Goal: Feedback & Contribution: Contribute content

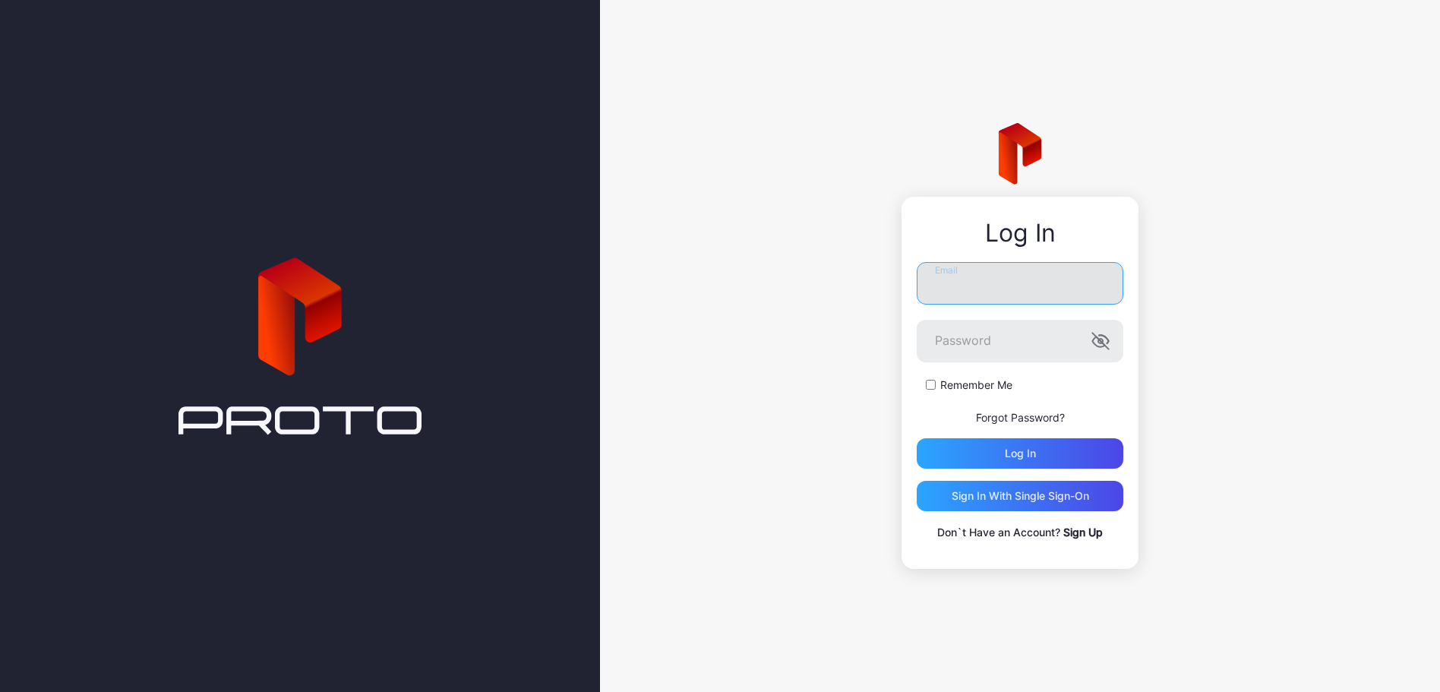
click at [966, 298] on input "Email" at bounding box center [1020, 283] width 207 height 43
type input "**********"
click at [917, 438] on button "Log in" at bounding box center [1020, 453] width 207 height 30
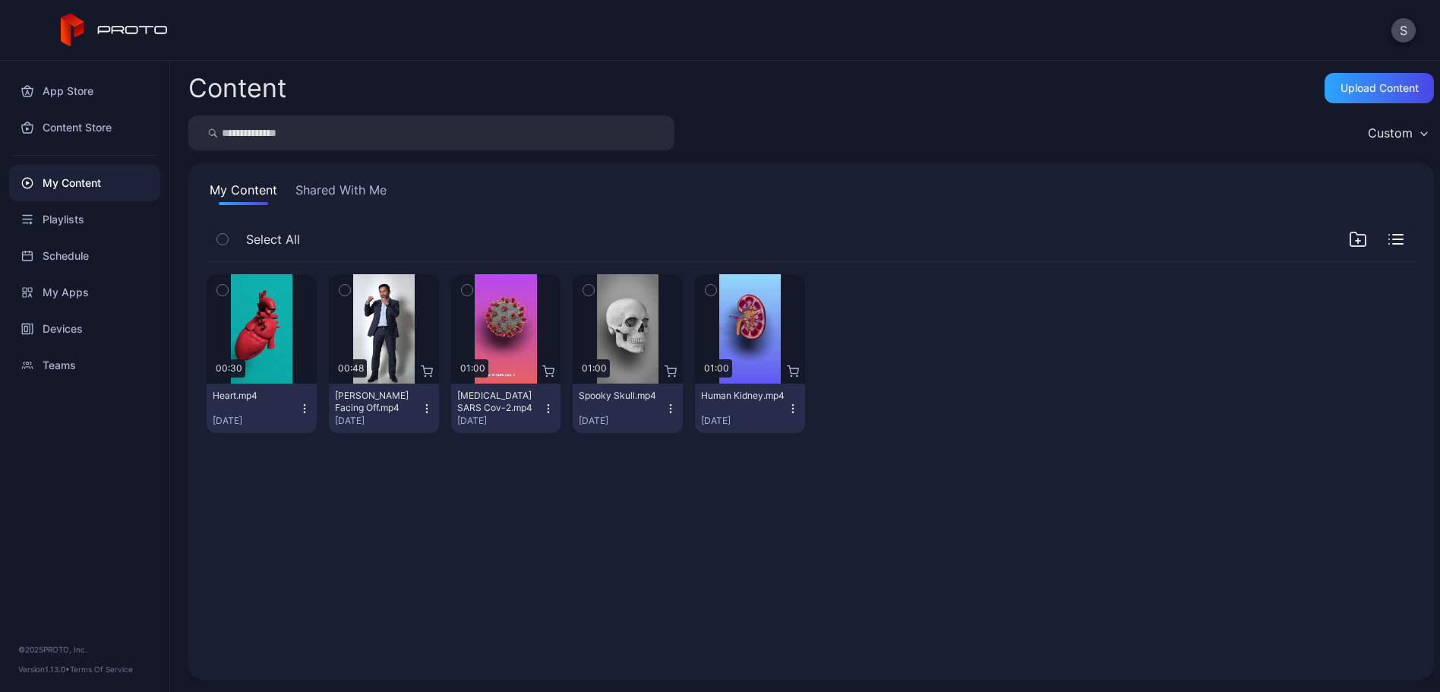
click at [78, 185] on div "My Content" at bounding box center [84, 183] width 151 height 36
click at [567, 533] on div "Preview 00:30 Heart.mp4 [DATE] Preview 00:48 [PERSON_NAME] Facing Off.mp4 [DATE…" at bounding box center [810, 462] width 1233 height 424
drag, startPoint x: 567, startPoint y: 533, endPoint x: 495, endPoint y: 534, distance: 72.2
click at [495, 534] on div "Preview 00:30 Heart.mp4 [DATE] Preview 00:48 [PERSON_NAME] Facing Off.mp4 [DATE…" at bounding box center [810, 462] width 1233 height 424
click at [1350, 235] on icon "button" at bounding box center [1357, 239] width 15 height 14
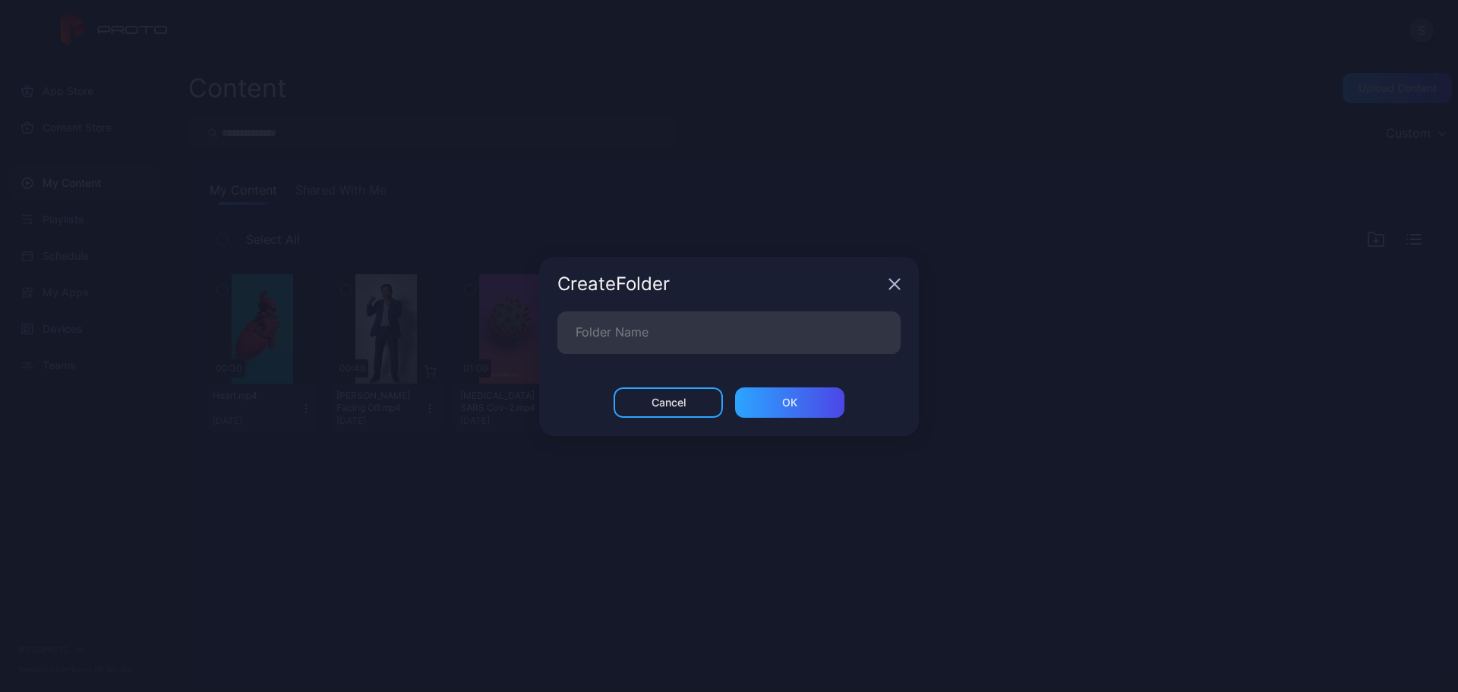
click at [902, 276] on div "Create Folder" at bounding box center [729, 284] width 380 height 55
click at [886, 289] on div "Create Folder" at bounding box center [729, 284] width 380 height 55
click at [890, 286] on icon "button" at bounding box center [895, 284] width 12 height 12
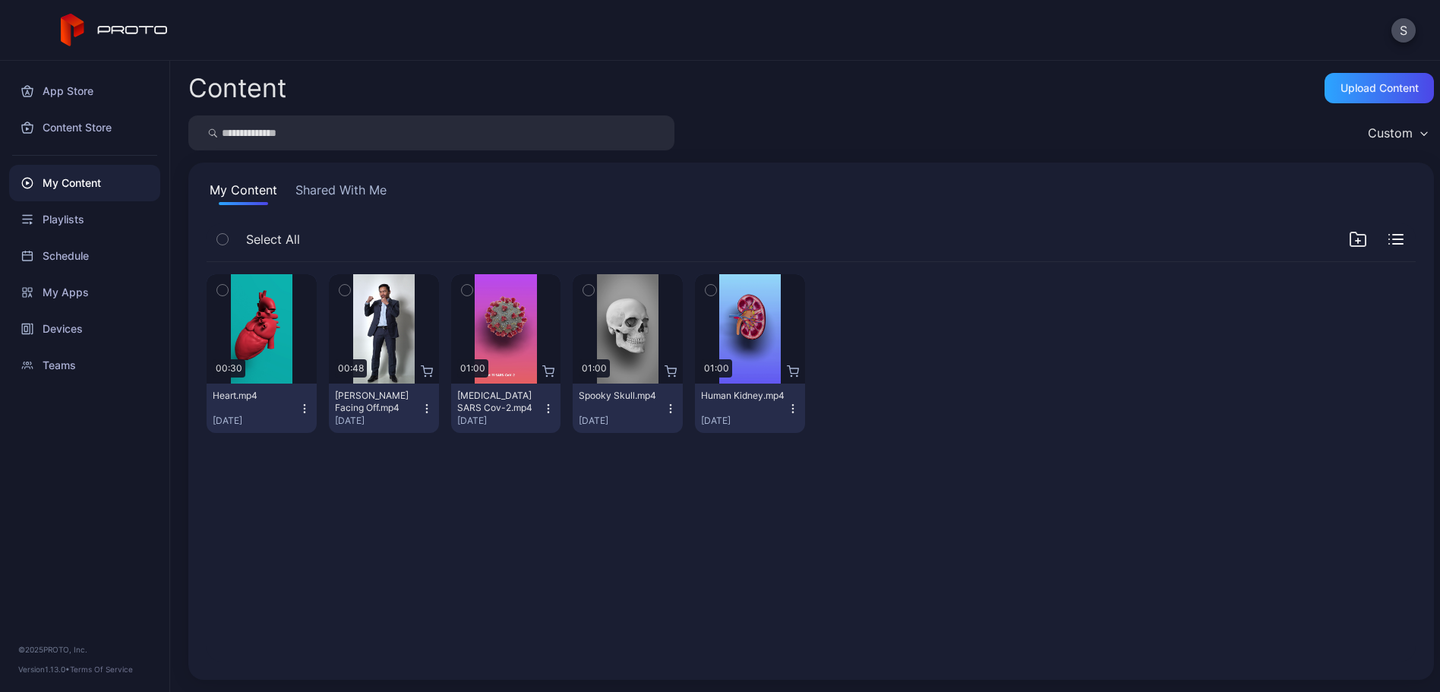
click at [1388, 236] on icon "button" at bounding box center [1395, 239] width 15 height 11
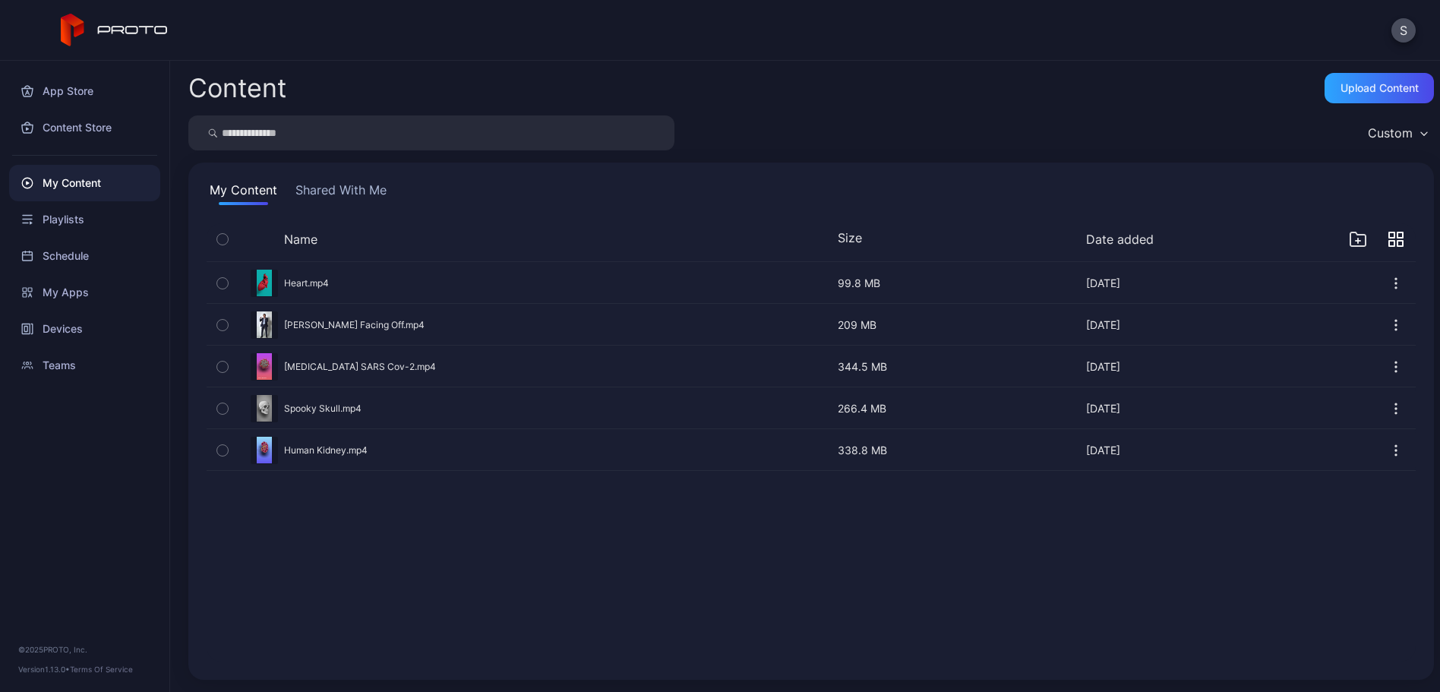
click at [1388, 236] on icon "button" at bounding box center [1395, 239] width 15 height 15
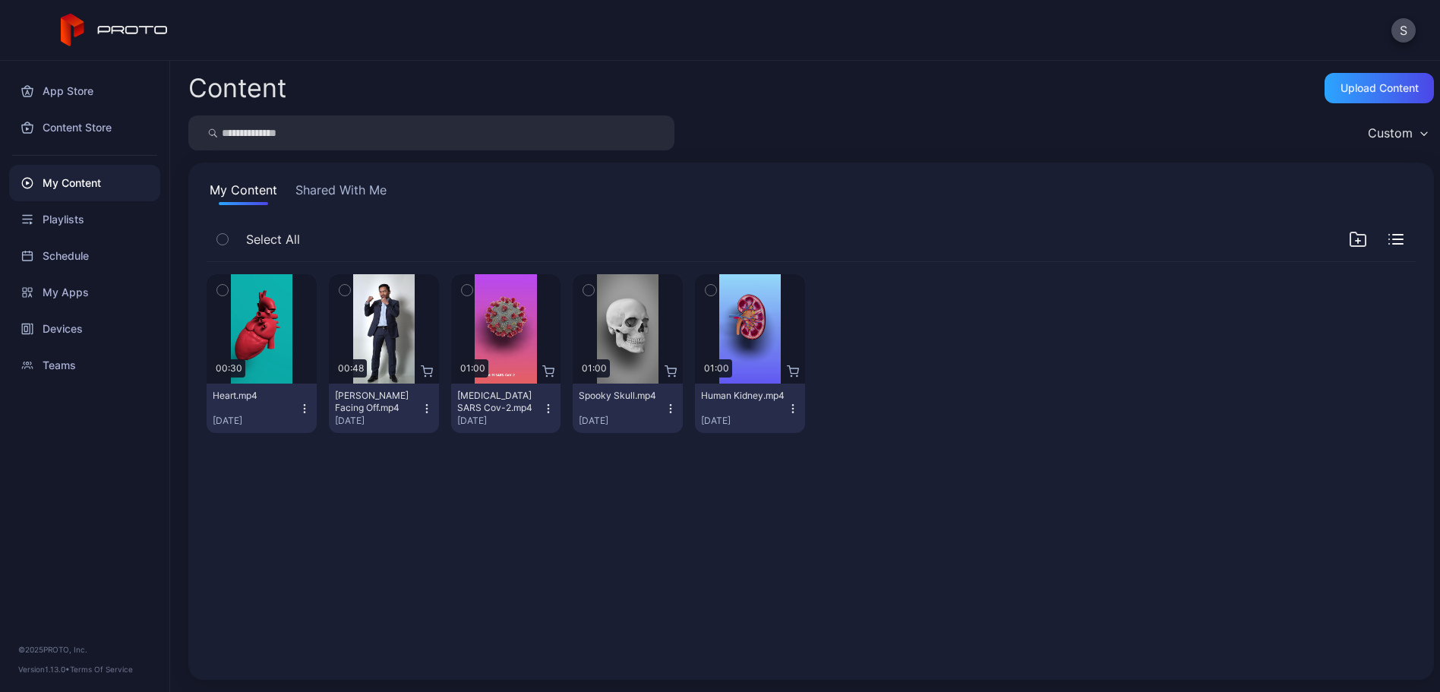
click at [324, 196] on button "Shared With Me" at bounding box center [340, 193] width 97 height 24
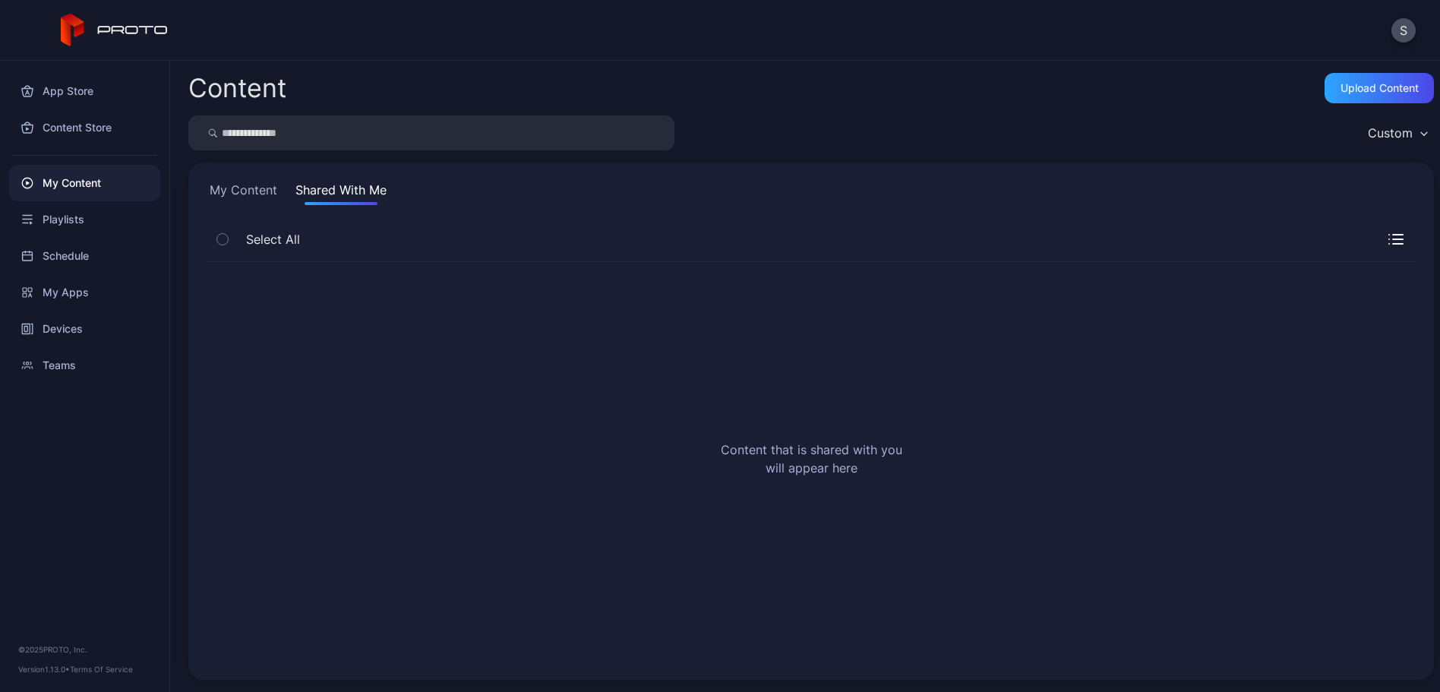
click at [252, 186] on button "My Content" at bounding box center [244, 193] width 74 height 24
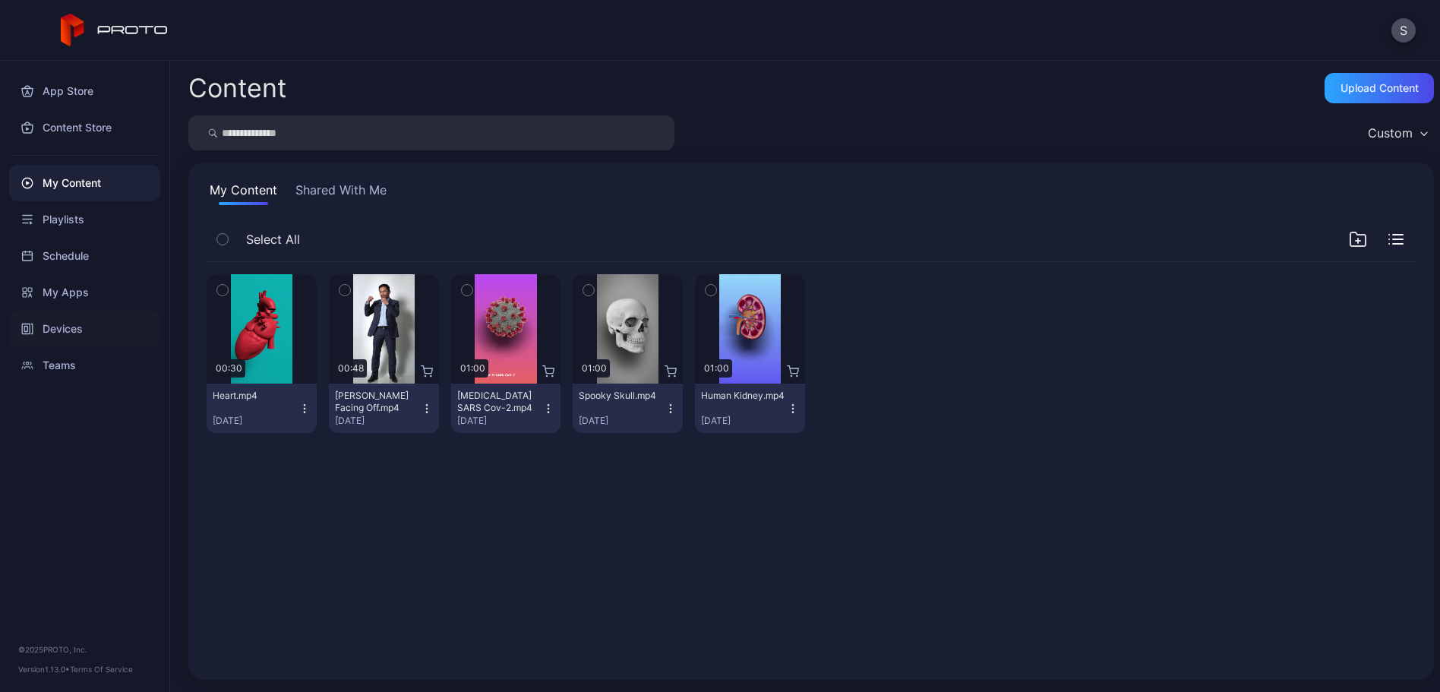
click at [74, 336] on div "Devices" at bounding box center [84, 329] width 151 height 36
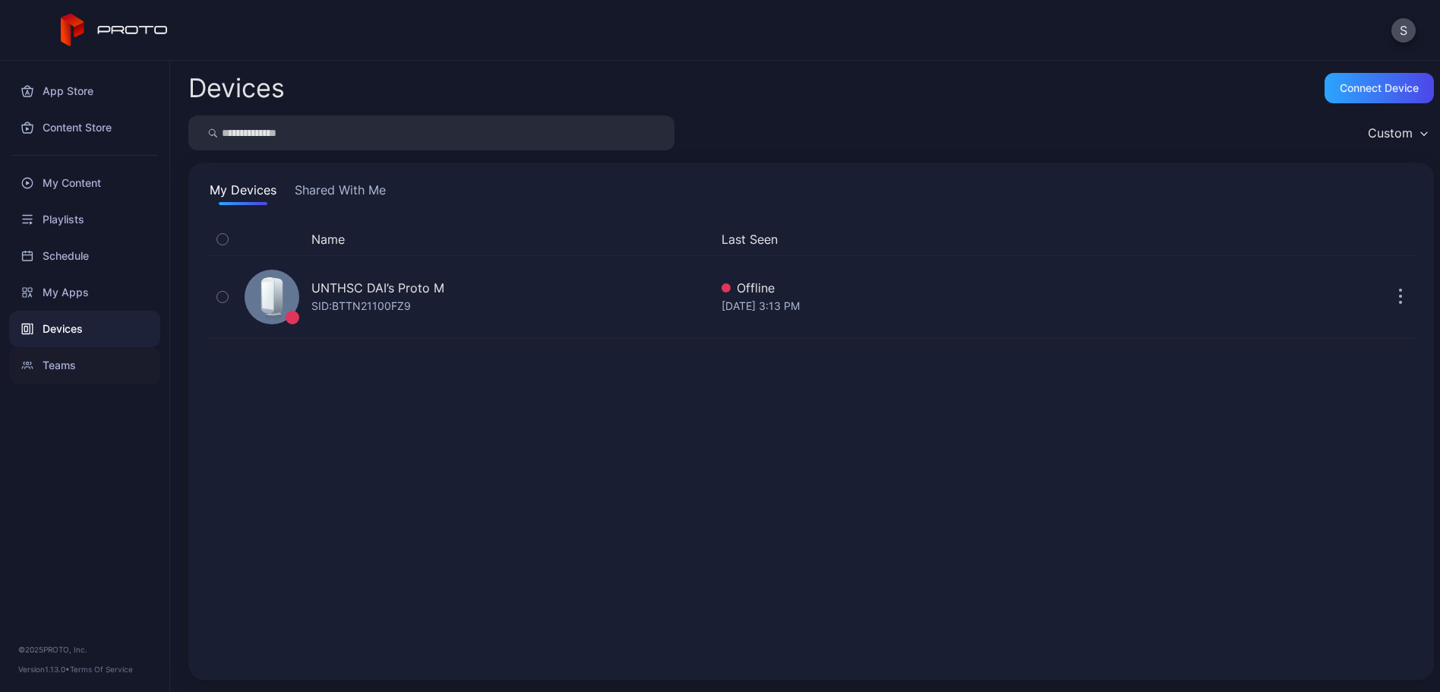
click at [90, 356] on div "Teams" at bounding box center [84, 365] width 151 height 36
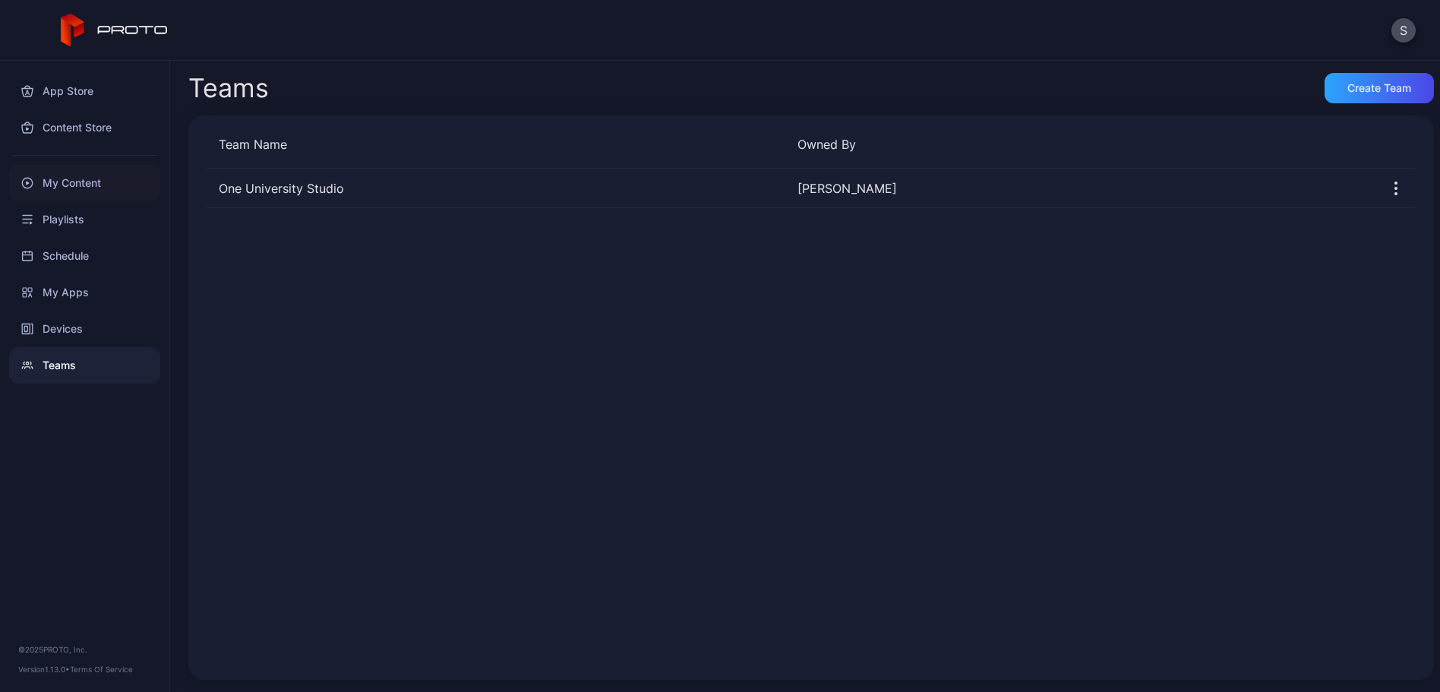
click at [79, 185] on div "My Content" at bounding box center [84, 183] width 151 height 36
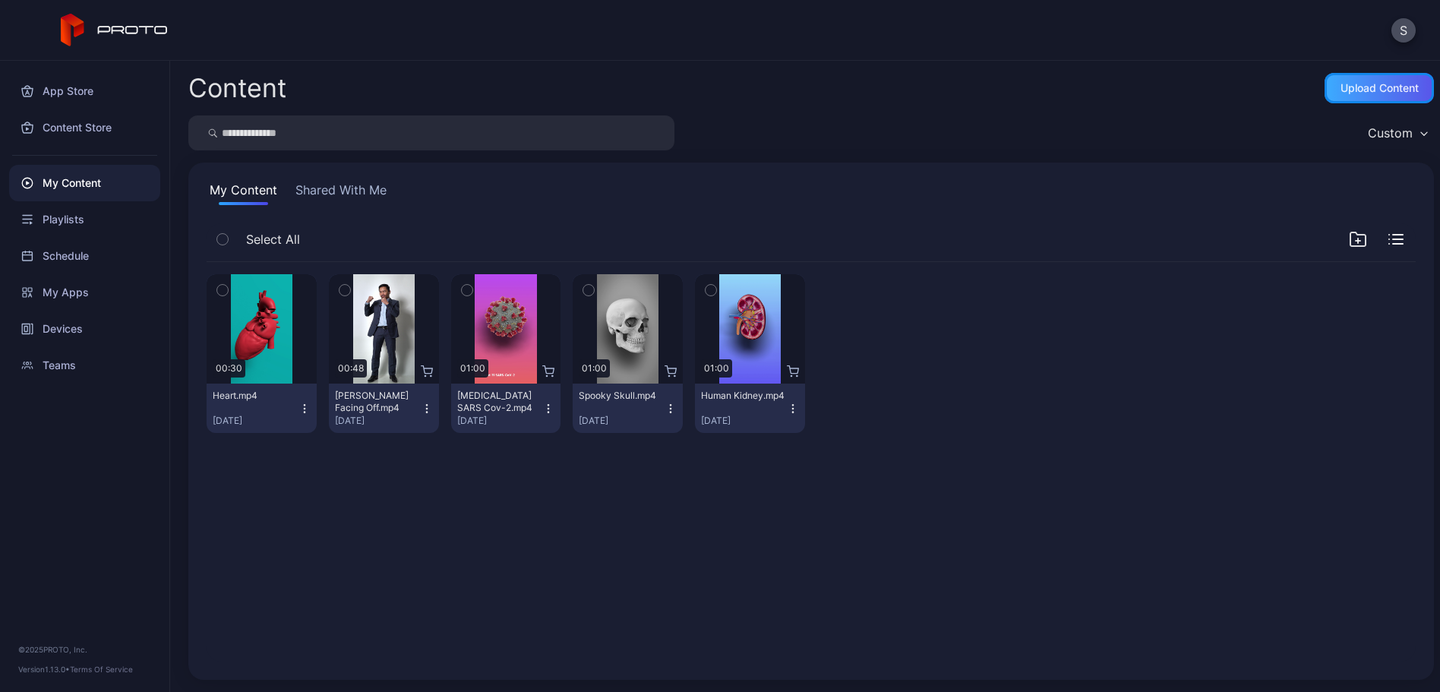
click at [1359, 78] on div "Upload Content" at bounding box center [1379, 88] width 109 height 30
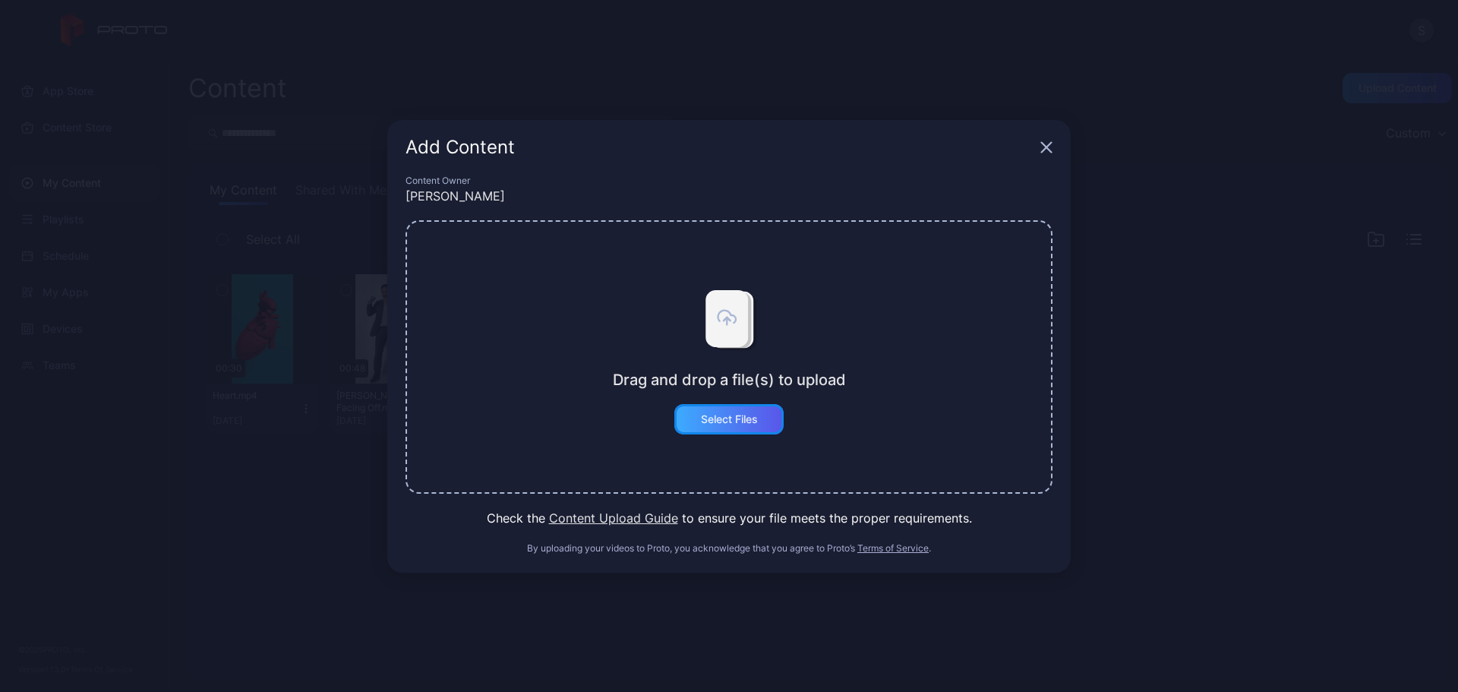
click at [740, 412] on div "Select Files" at bounding box center [728, 419] width 109 height 30
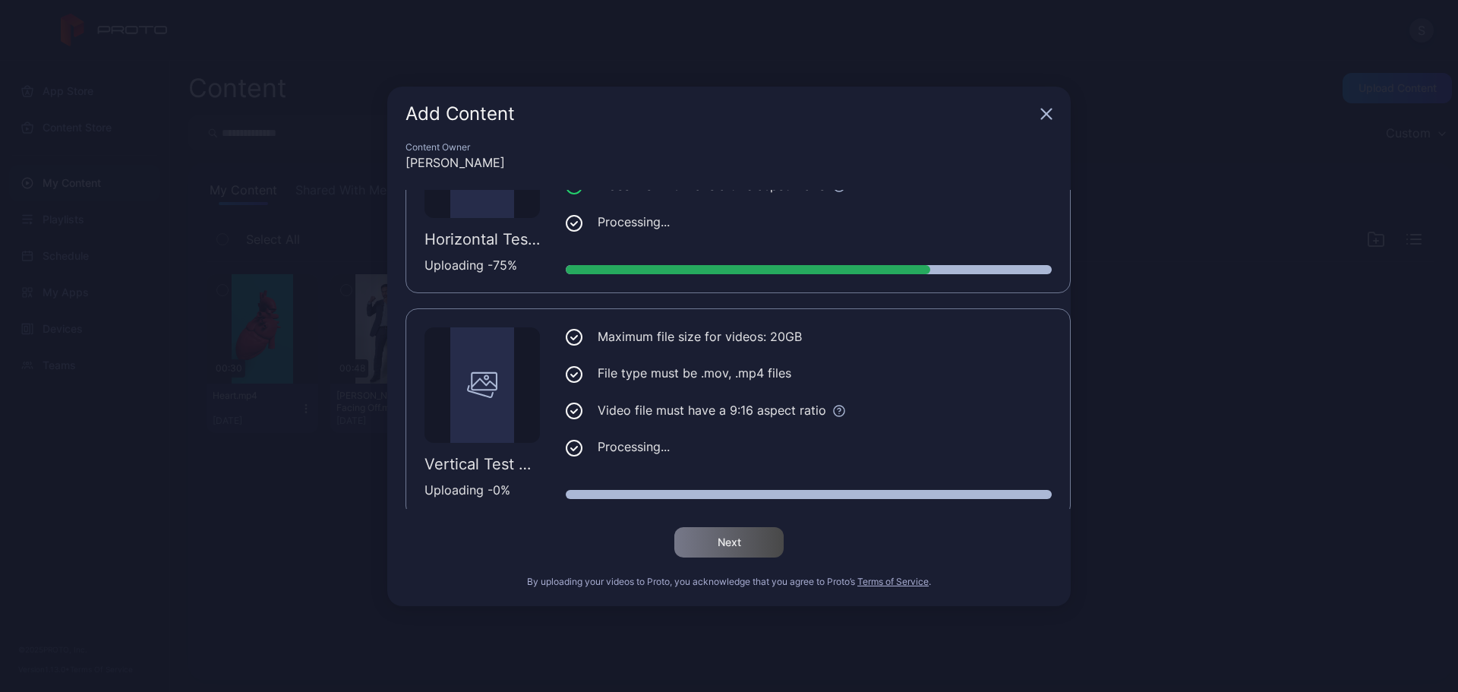
scroll to position [115, 0]
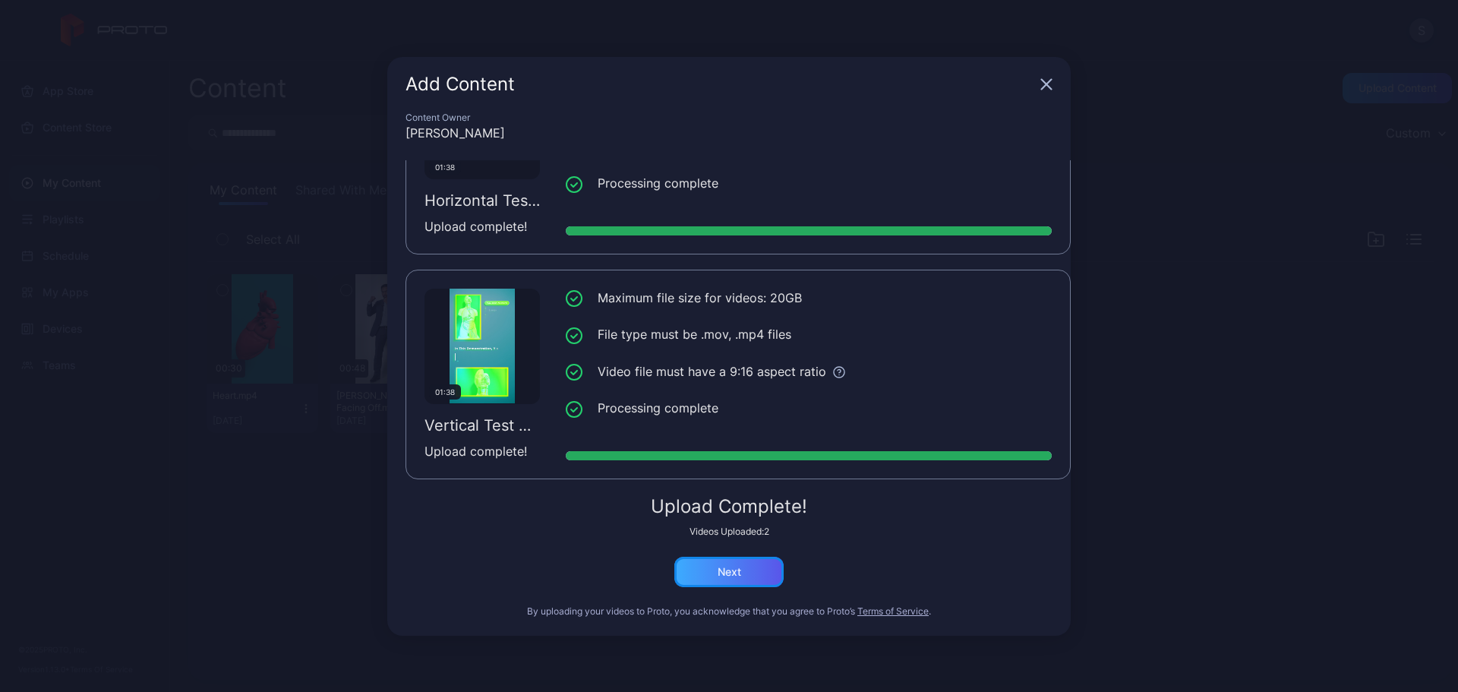
click at [731, 580] on div "Next" at bounding box center [728, 572] width 109 height 30
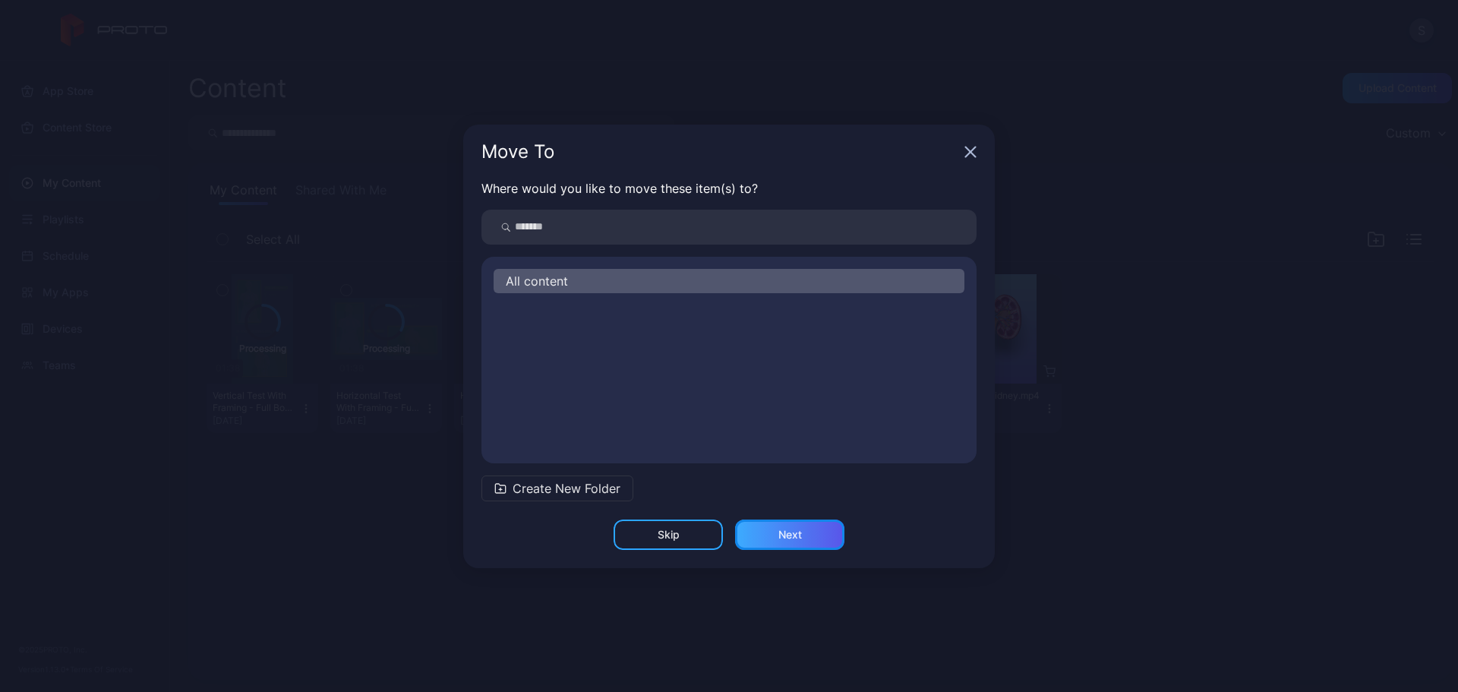
click at [777, 533] on div "Next" at bounding box center [789, 535] width 109 height 30
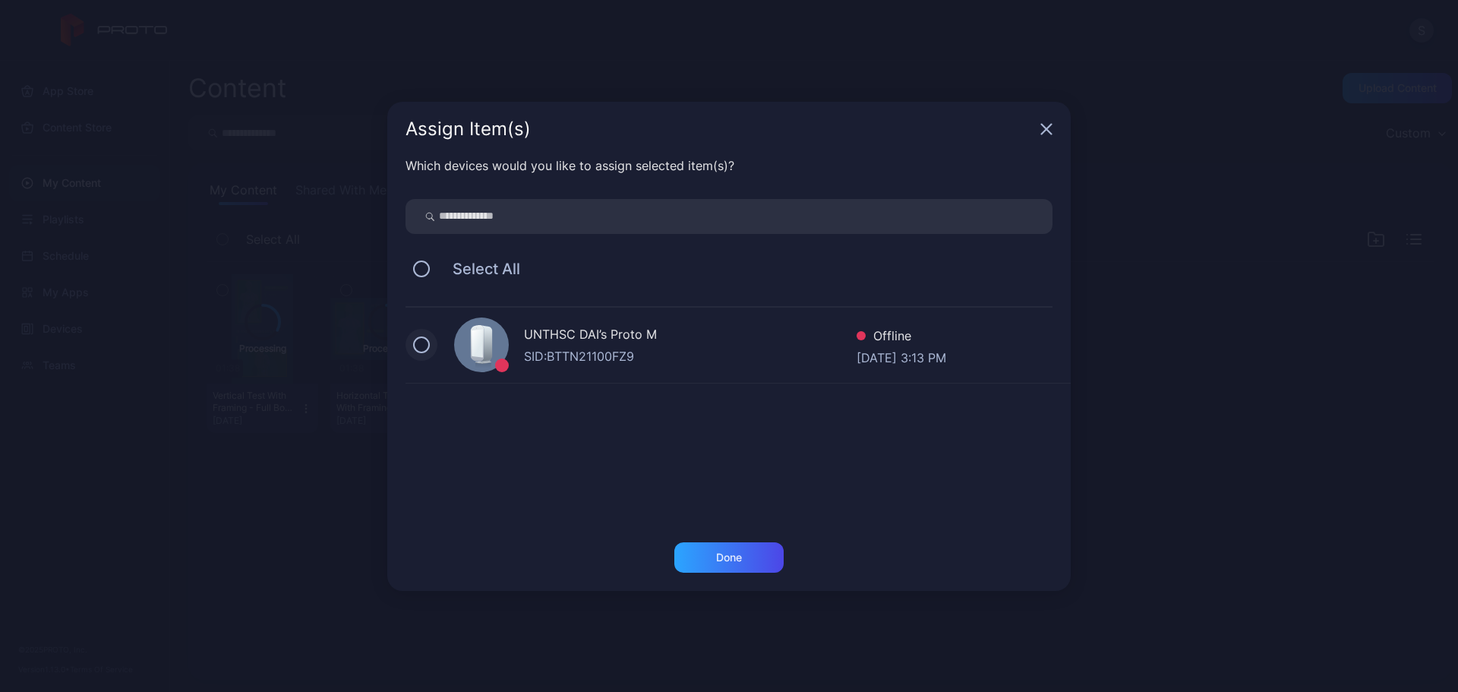
click at [422, 337] on button at bounding box center [421, 344] width 17 height 17
click at [717, 564] on div "Done" at bounding box center [728, 557] width 109 height 30
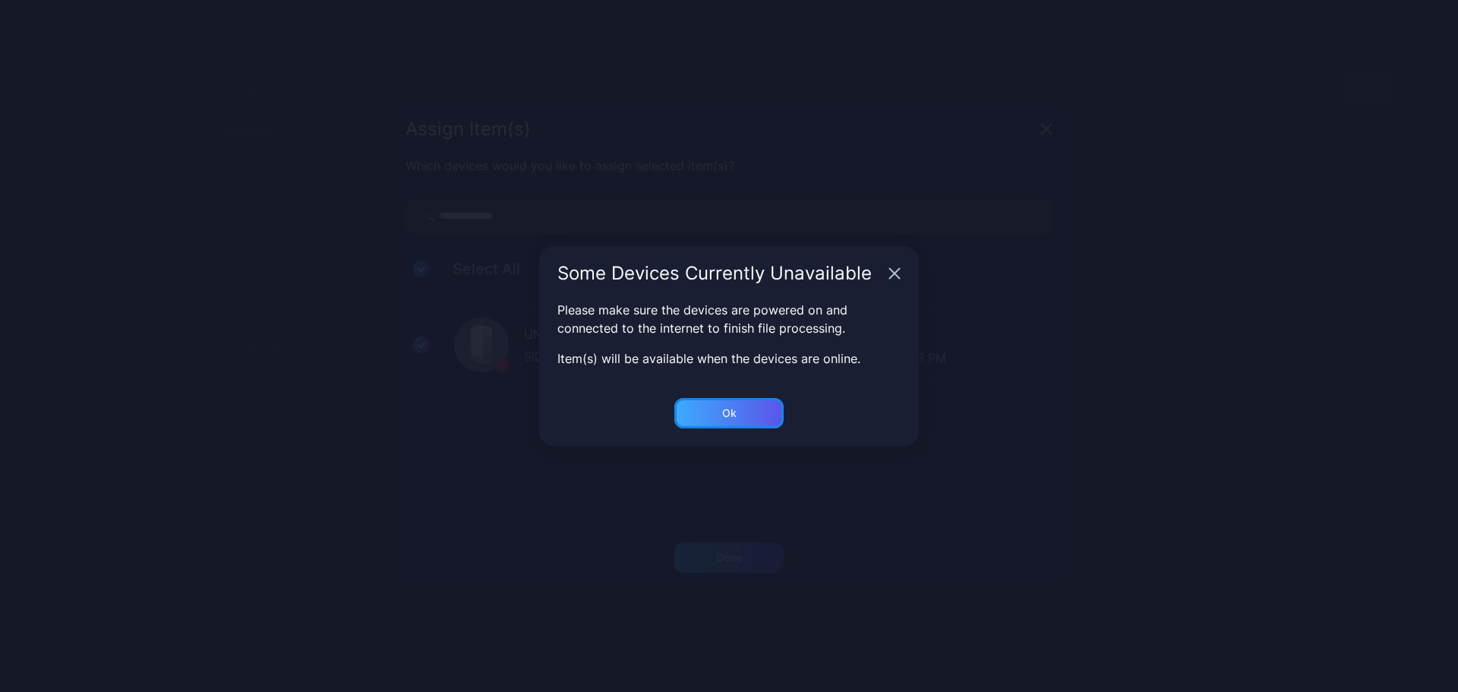
click at [711, 542] on div "Ok" at bounding box center [728, 557] width 109 height 30
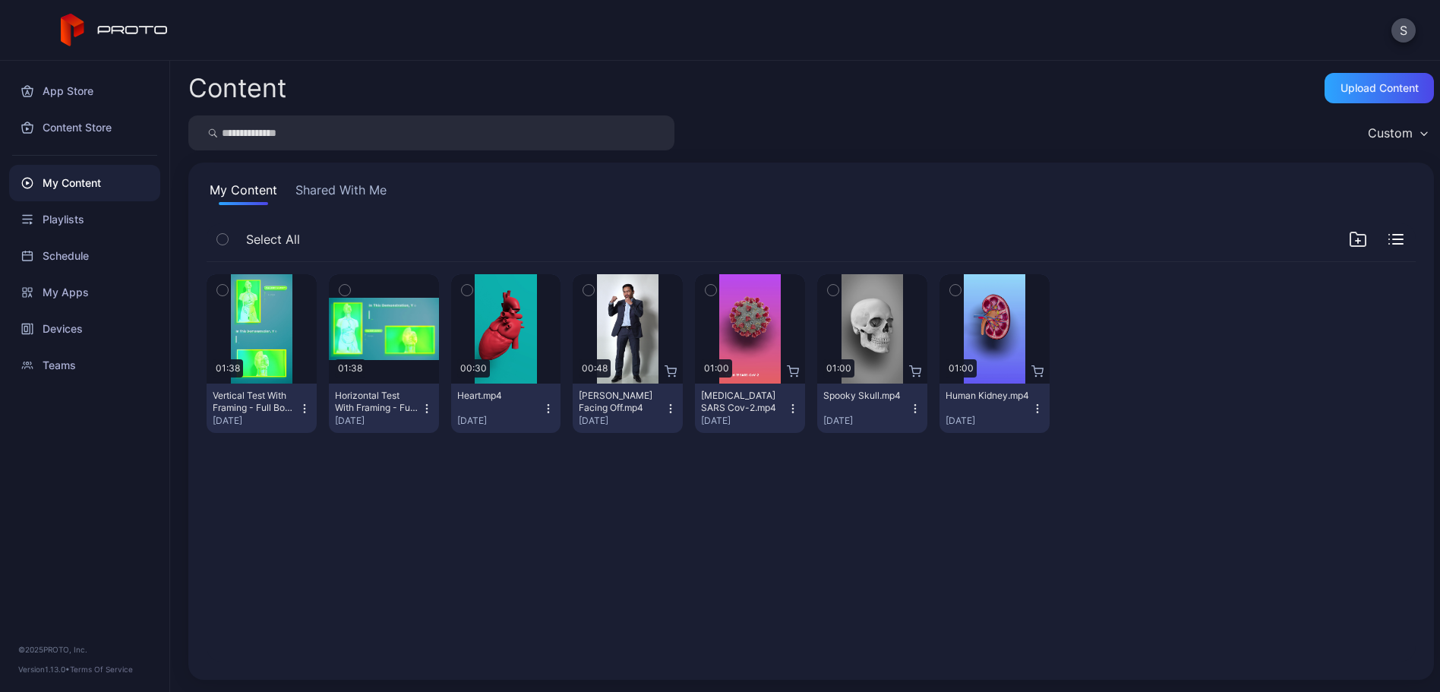
click at [350, 293] on icon "button" at bounding box center [345, 290] width 11 height 17
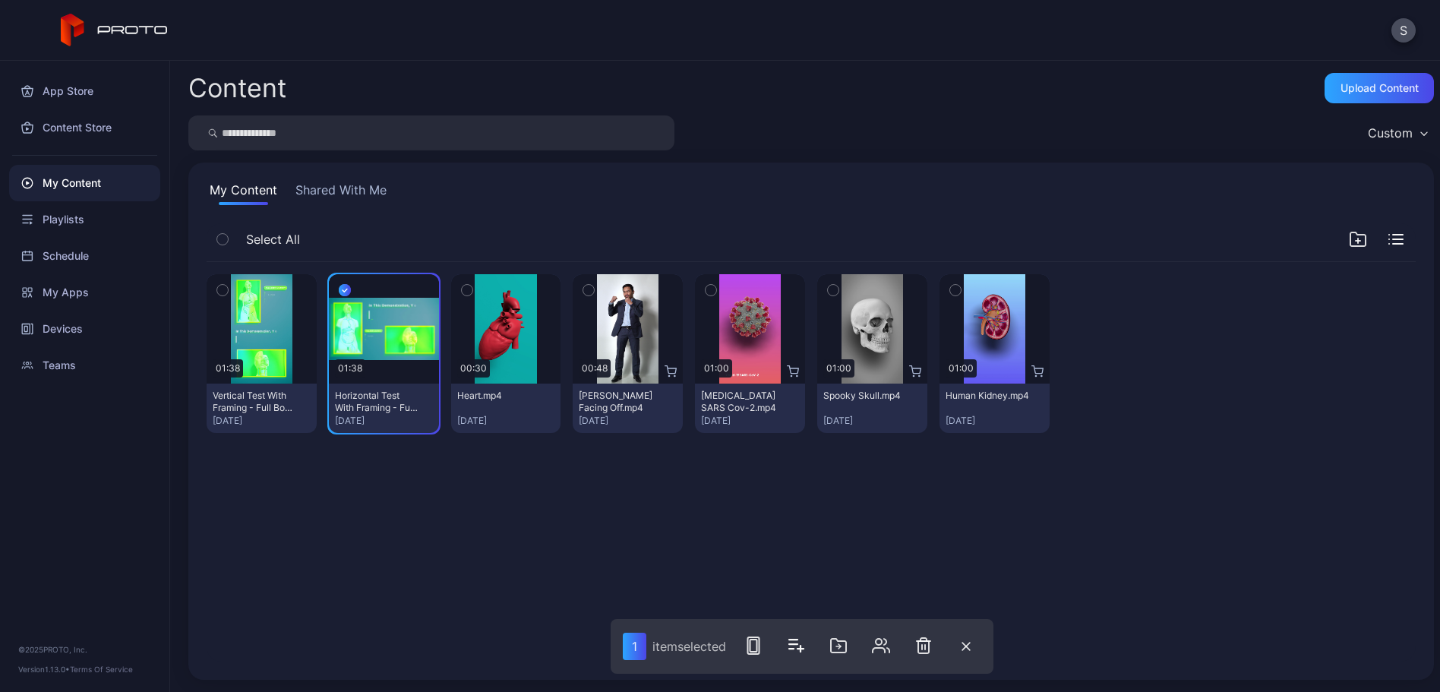
click at [223, 286] on icon "button" at bounding box center [222, 290] width 11 height 17
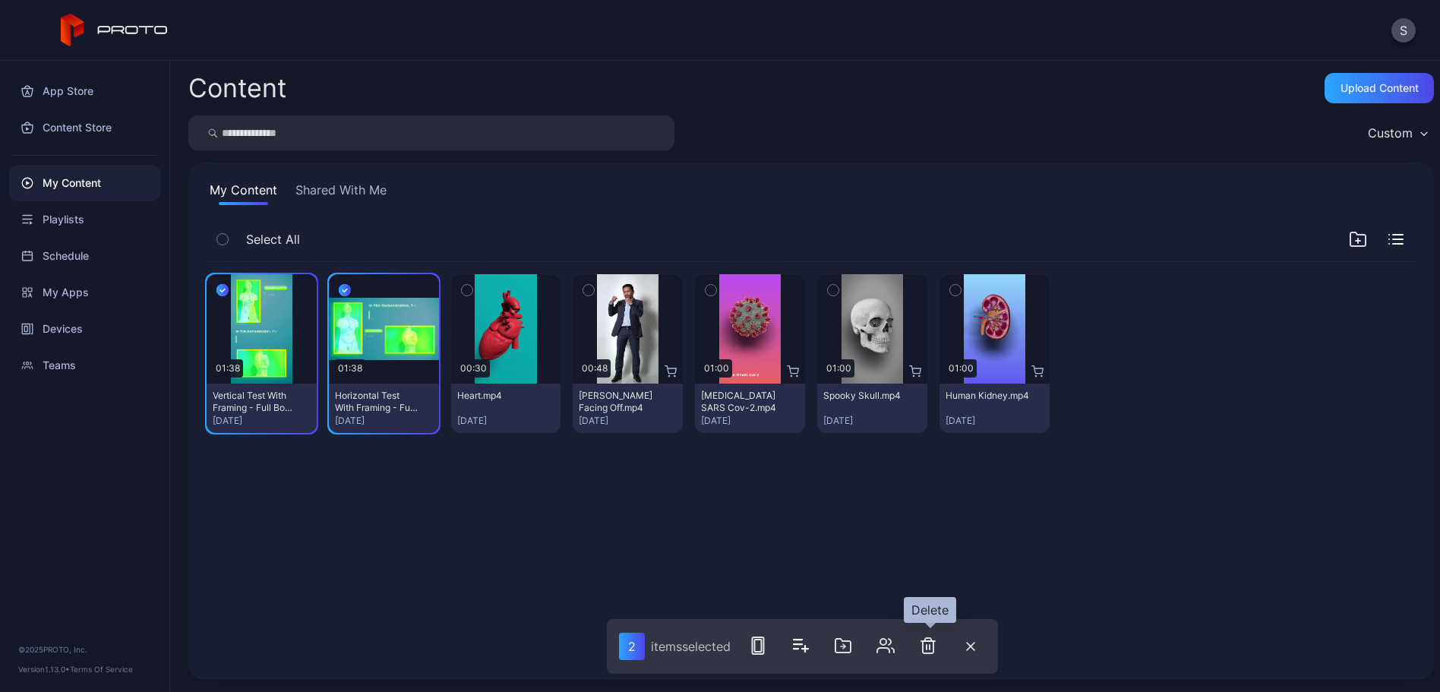
click at [927, 637] on icon "button" at bounding box center [928, 645] width 18 height 18
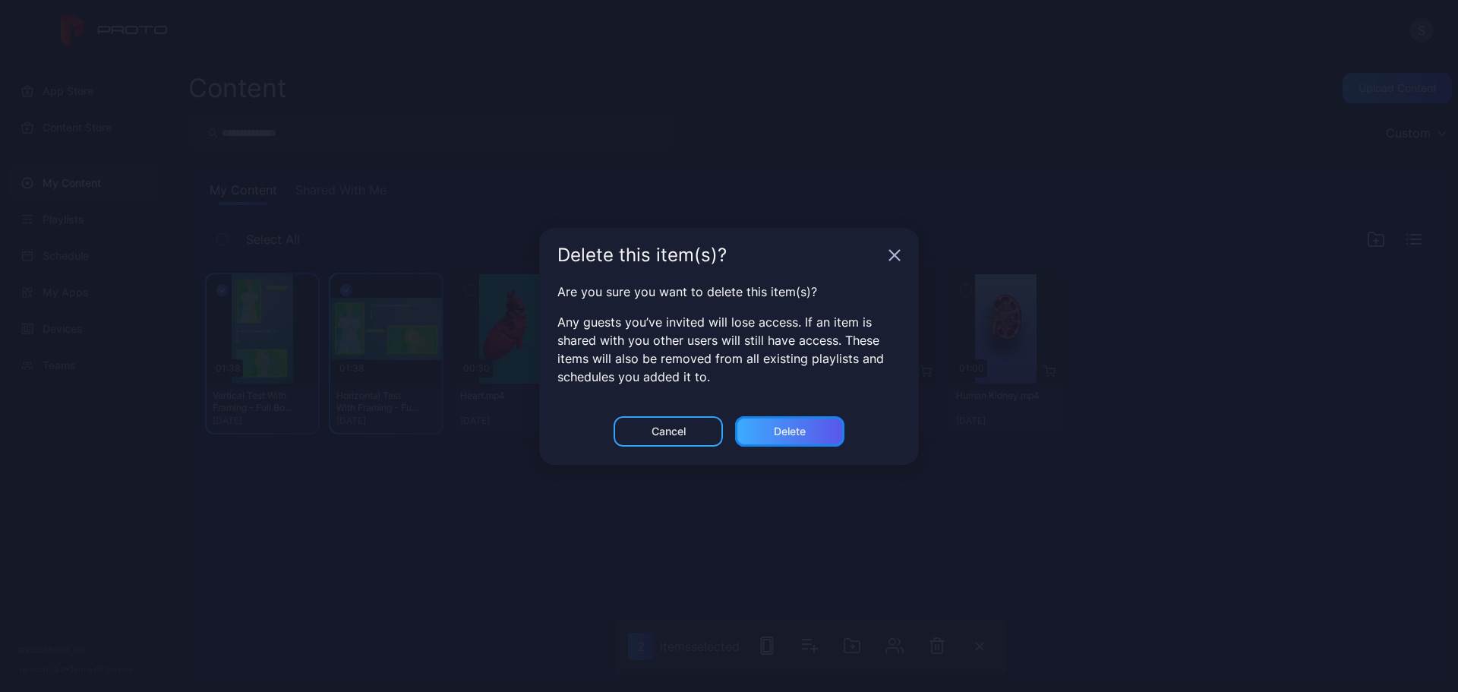
click at [791, 416] on div "Delete" at bounding box center [789, 431] width 109 height 30
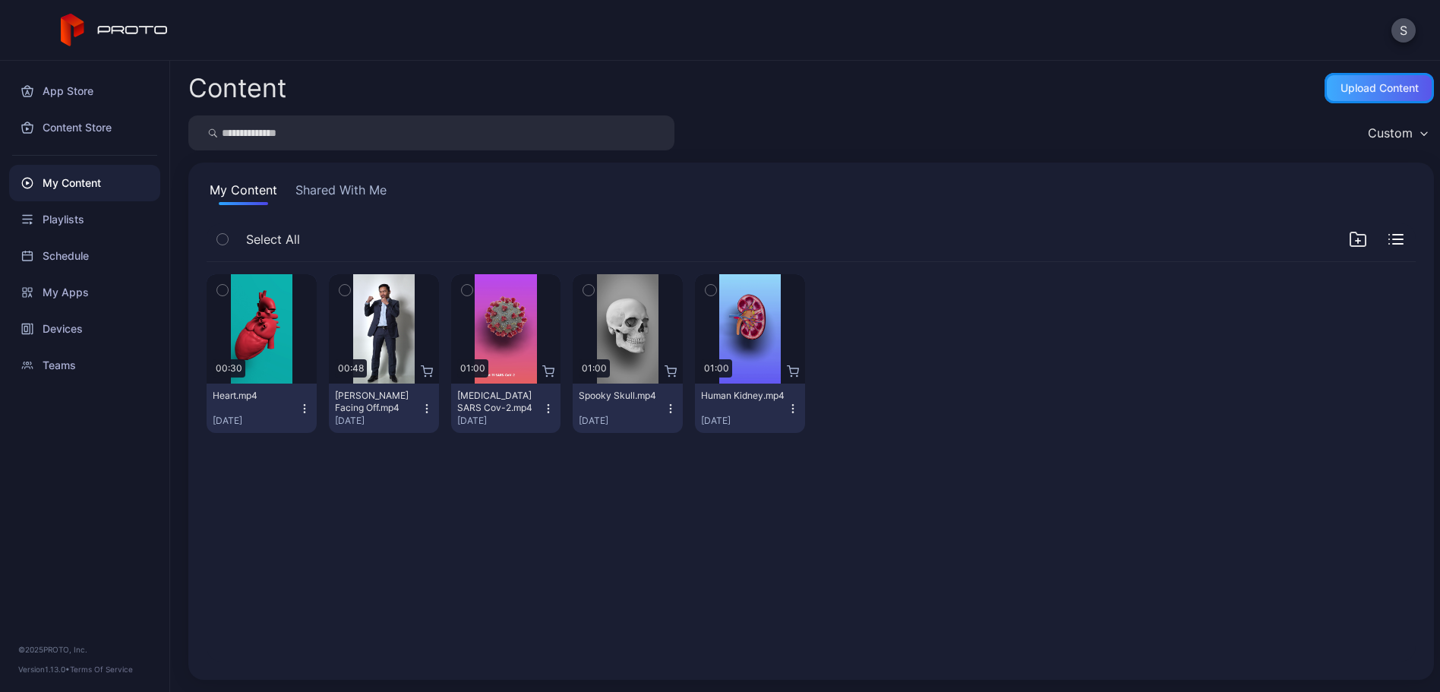
click at [1353, 90] on div "Upload Content" at bounding box center [1380, 88] width 78 height 12
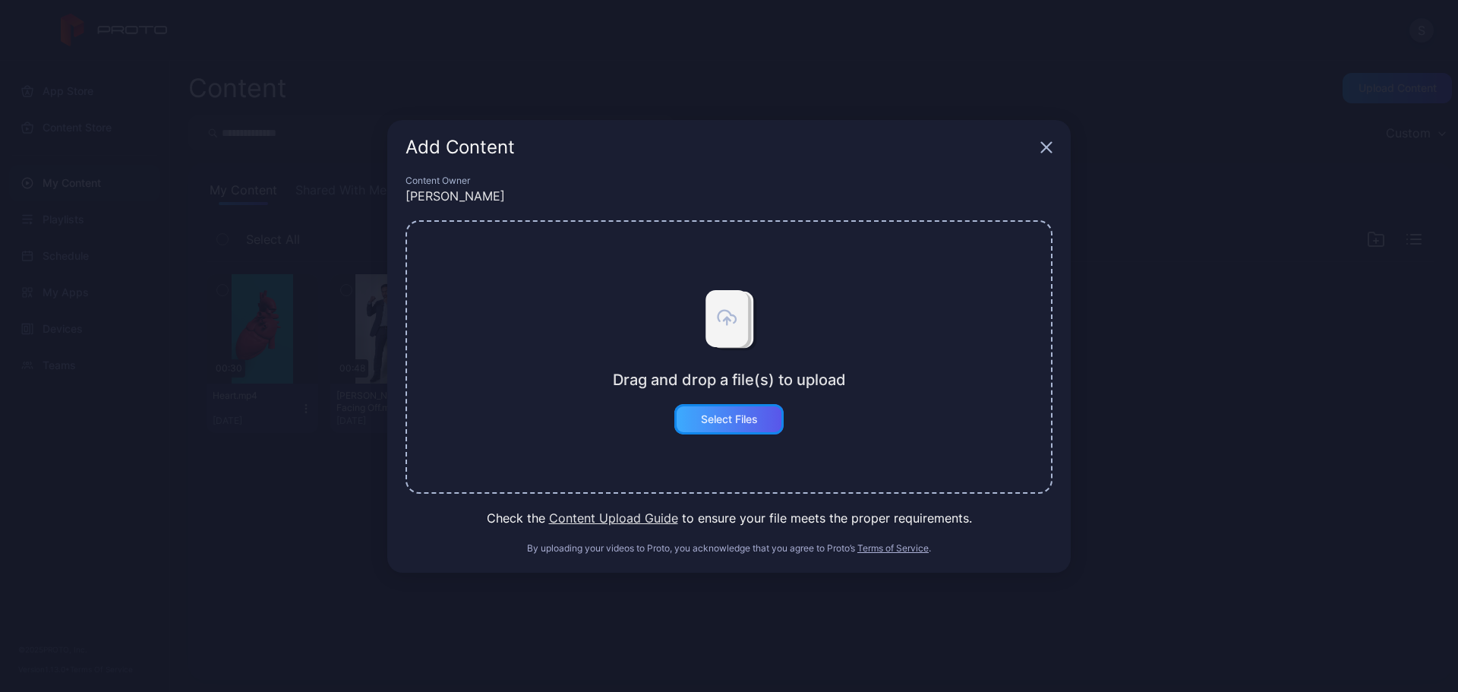
click at [741, 411] on div "Select Files" at bounding box center [728, 419] width 109 height 30
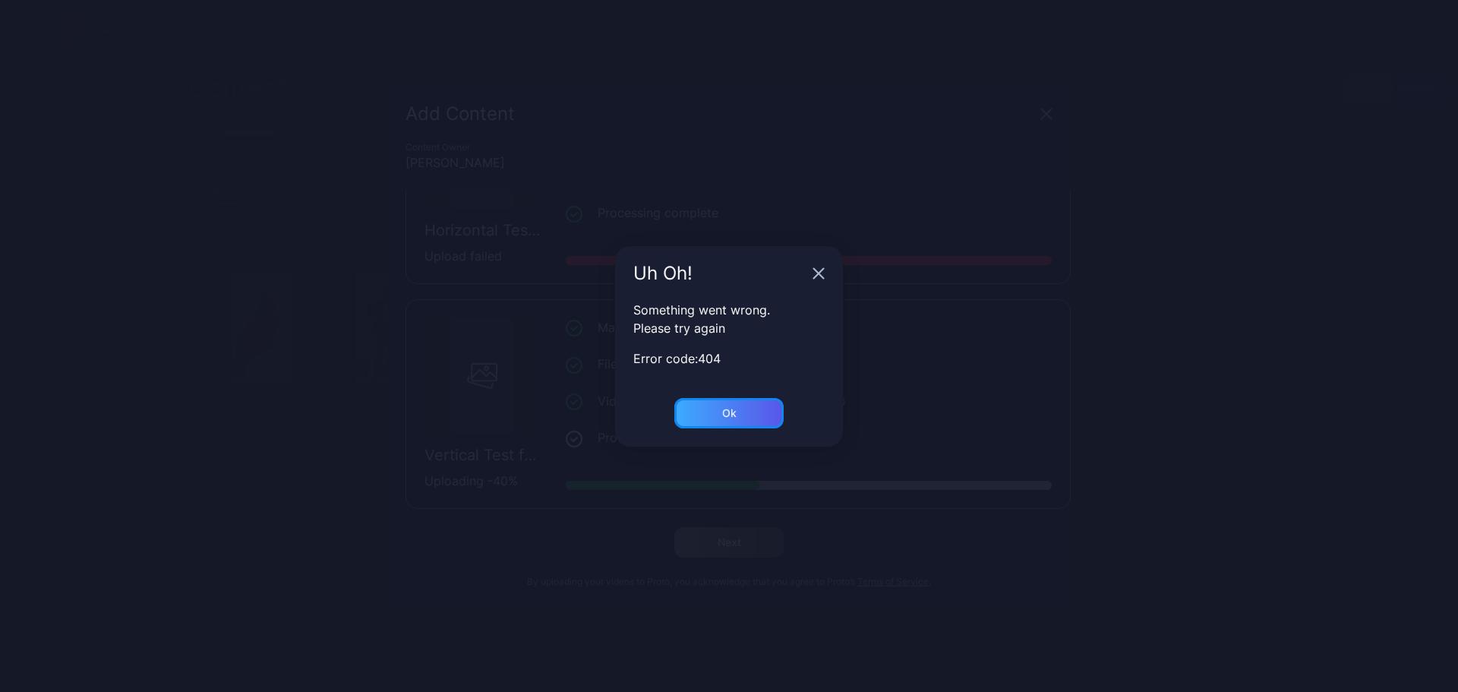
click at [686, 417] on div "Ok" at bounding box center [728, 413] width 109 height 30
click at [734, 406] on div "Ok" at bounding box center [728, 413] width 109 height 30
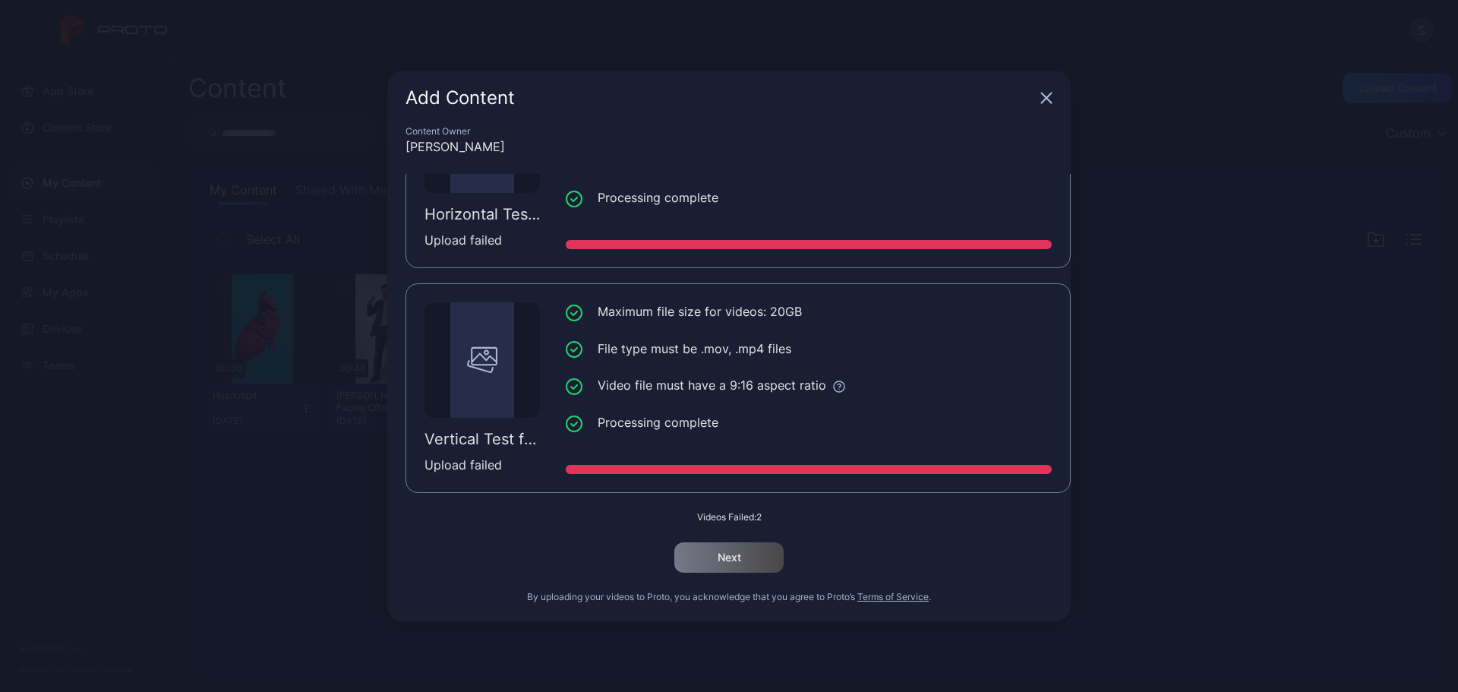
click at [1049, 98] on icon "button" at bounding box center [1047, 98] width 12 height 12
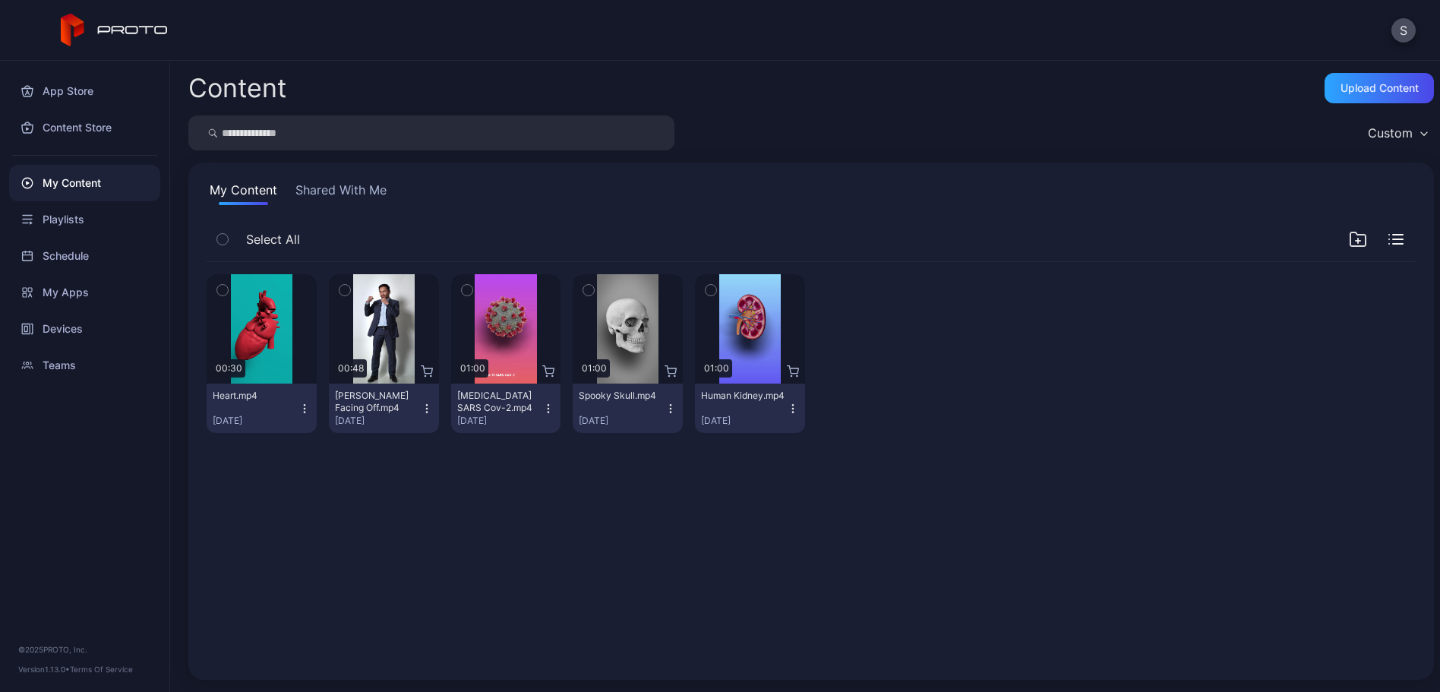
click at [579, 611] on div "Preview 00:30 Heart.mp4 [DATE] Preview 00:48 [PERSON_NAME] Facing Off.mp4 [DATE…" at bounding box center [810, 462] width 1233 height 424
click at [1325, 88] on div "Upload Content" at bounding box center [1379, 88] width 109 height 30
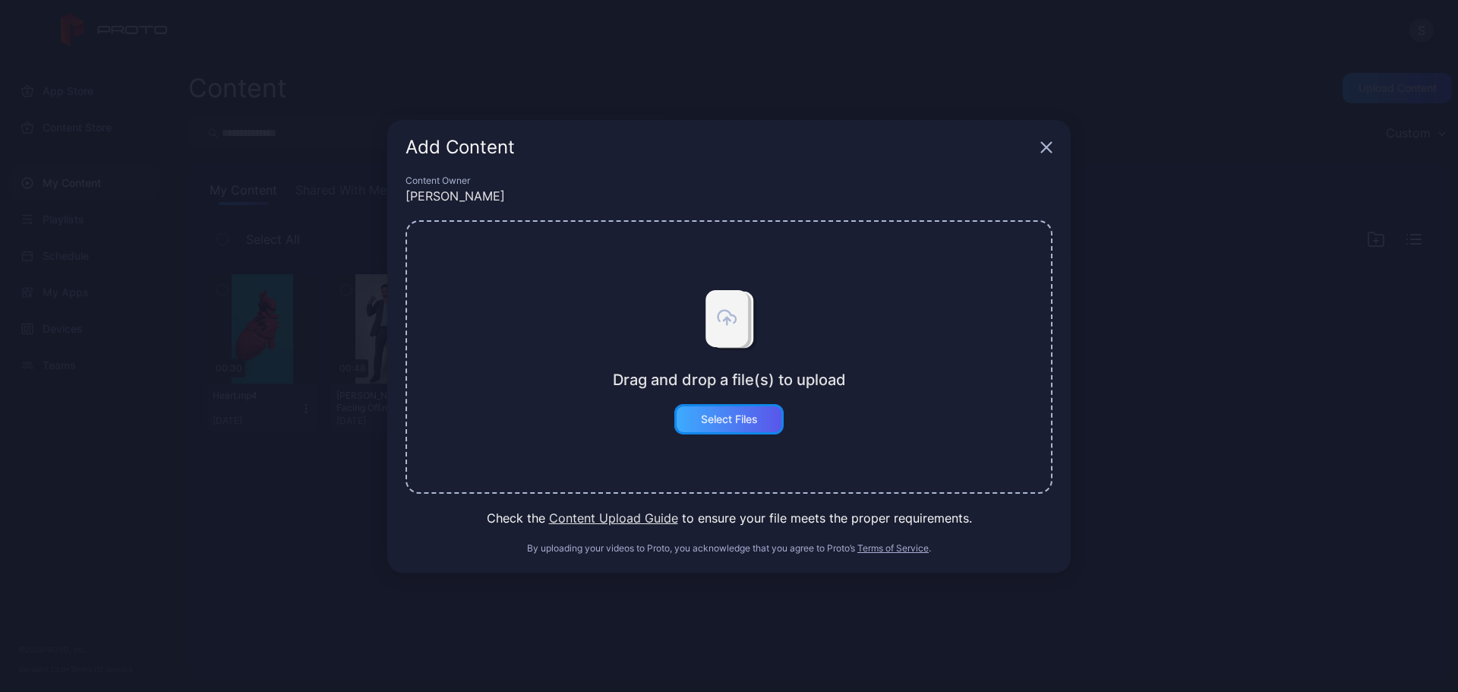
click at [741, 417] on div "Select Files" at bounding box center [729, 419] width 57 height 12
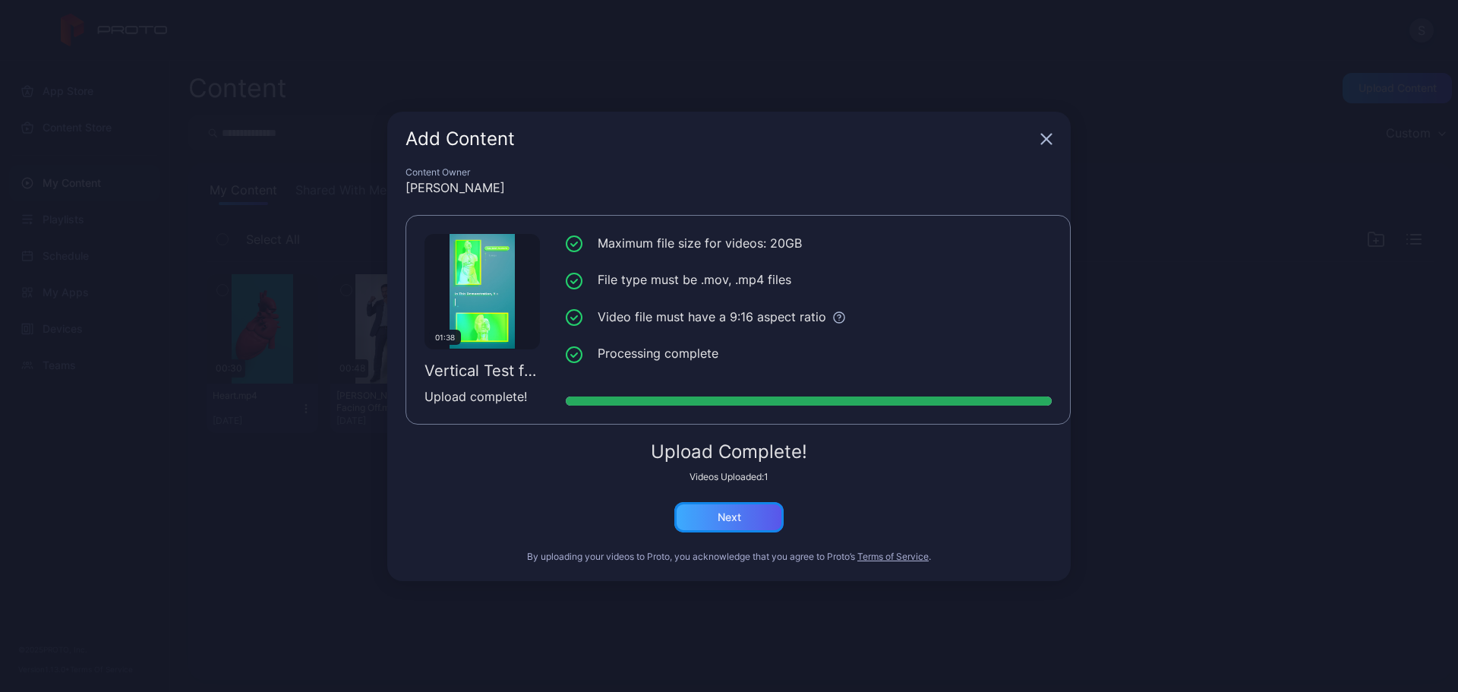
click at [737, 525] on div "Next" at bounding box center [728, 517] width 109 height 30
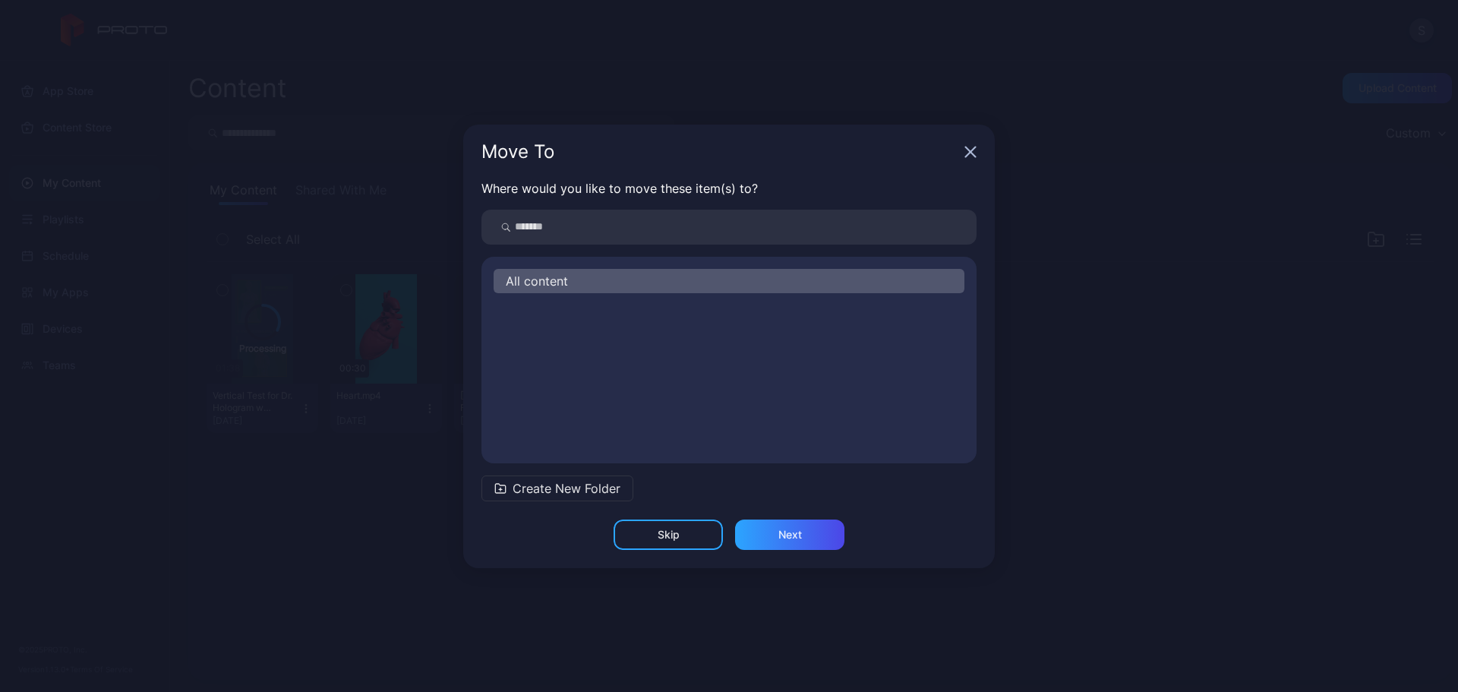
click at [977, 152] on div "Move To" at bounding box center [729, 152] width 532 height 55
click at [965, 150] on icon "button" at bounding box center [971, 152] width 12 height 12
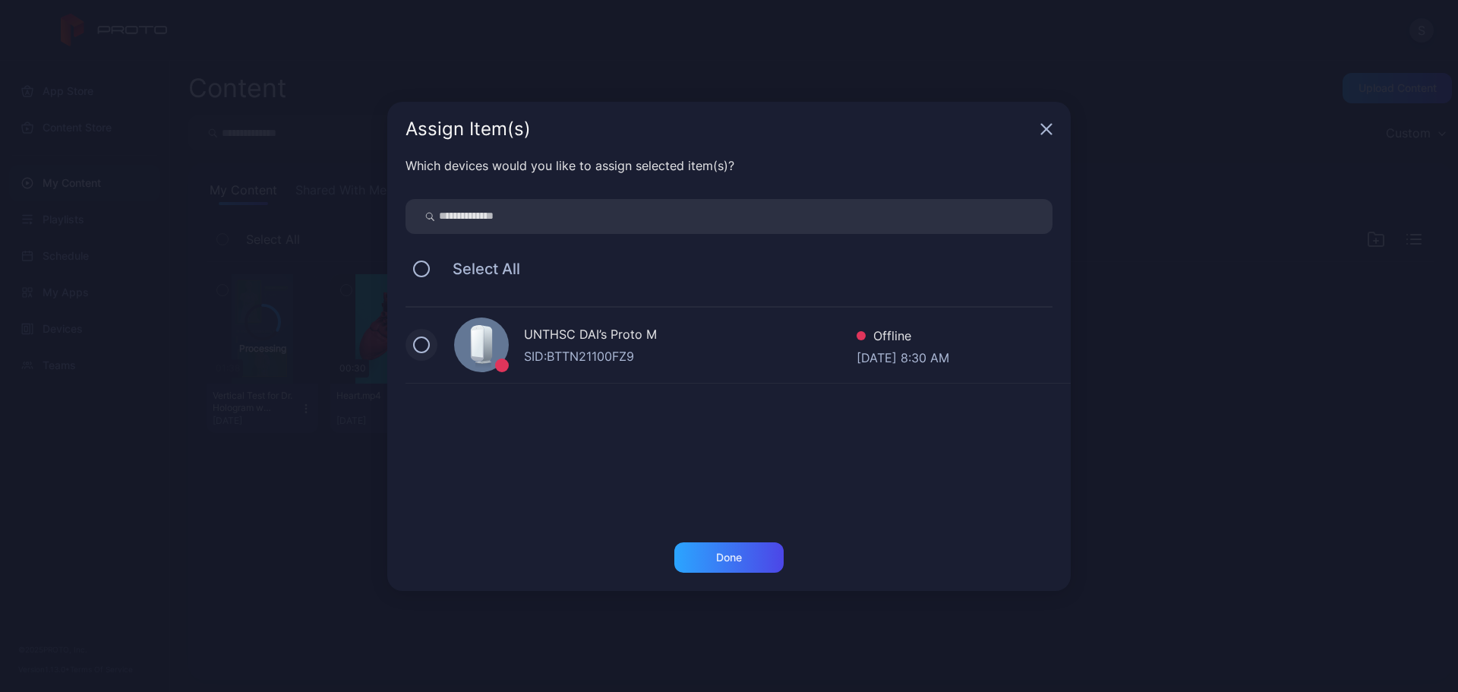
click at [425, 350] on button at bounding box center [421, 344] width 17 height 17
click at [701, 564] on div "Done" at bounding box center [728, 557] width 109 height 30
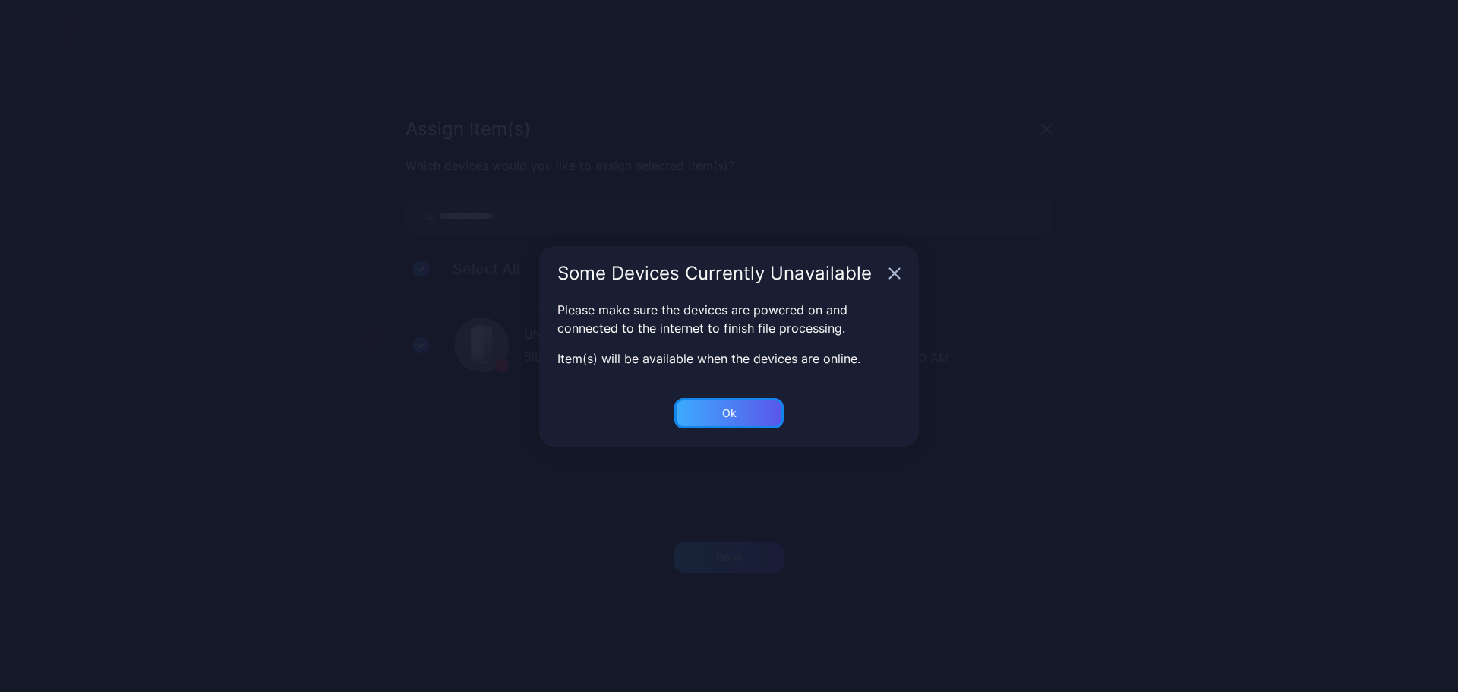
click at [728, 551] on div "Ok" at bounding box center [729, 557] width 26 height 12
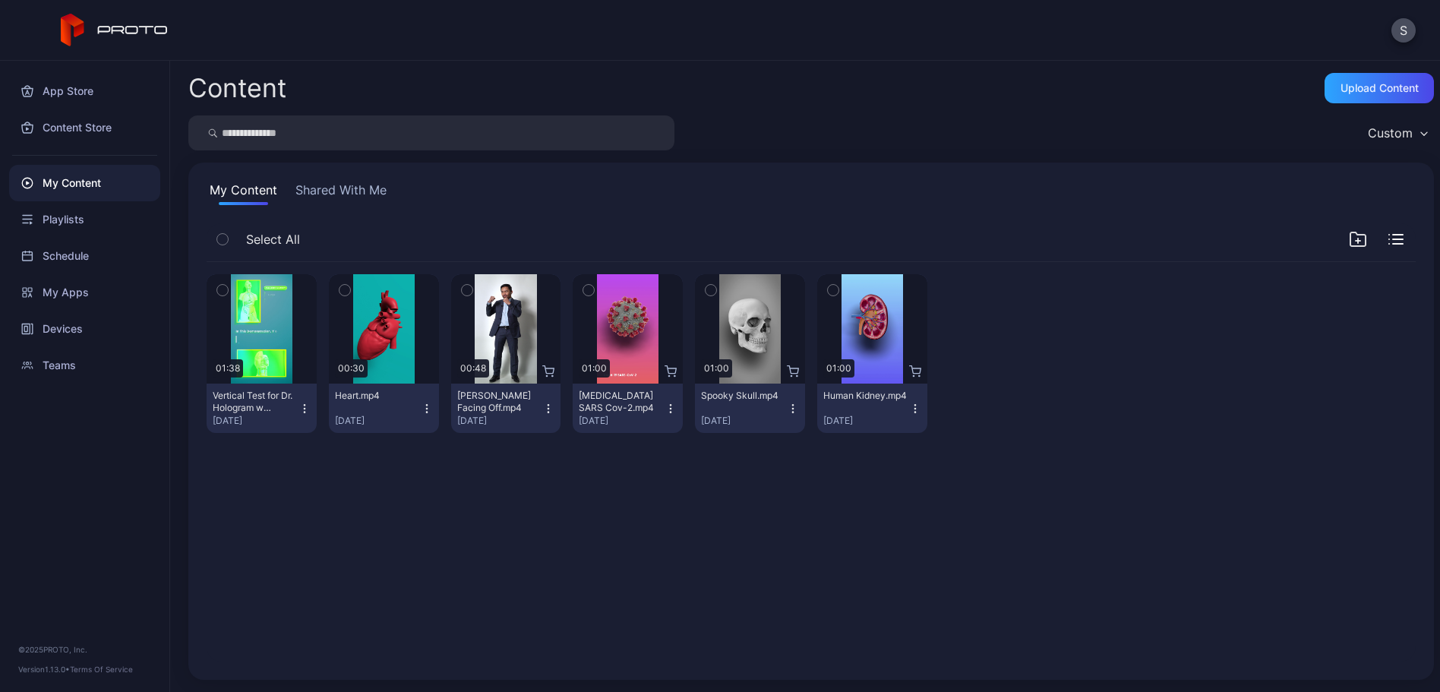
click at [262, 651] on div "Preview 01:38 Vertical Test for Dr. Hologram w Audio.mp4 [DATE] Preview 00:30 H…" at bounding box center [810, 462] width 1233 height 424
click at [1372, 93] on div "Upload Content" at bounding box center [1380, 88] width 78 height 12
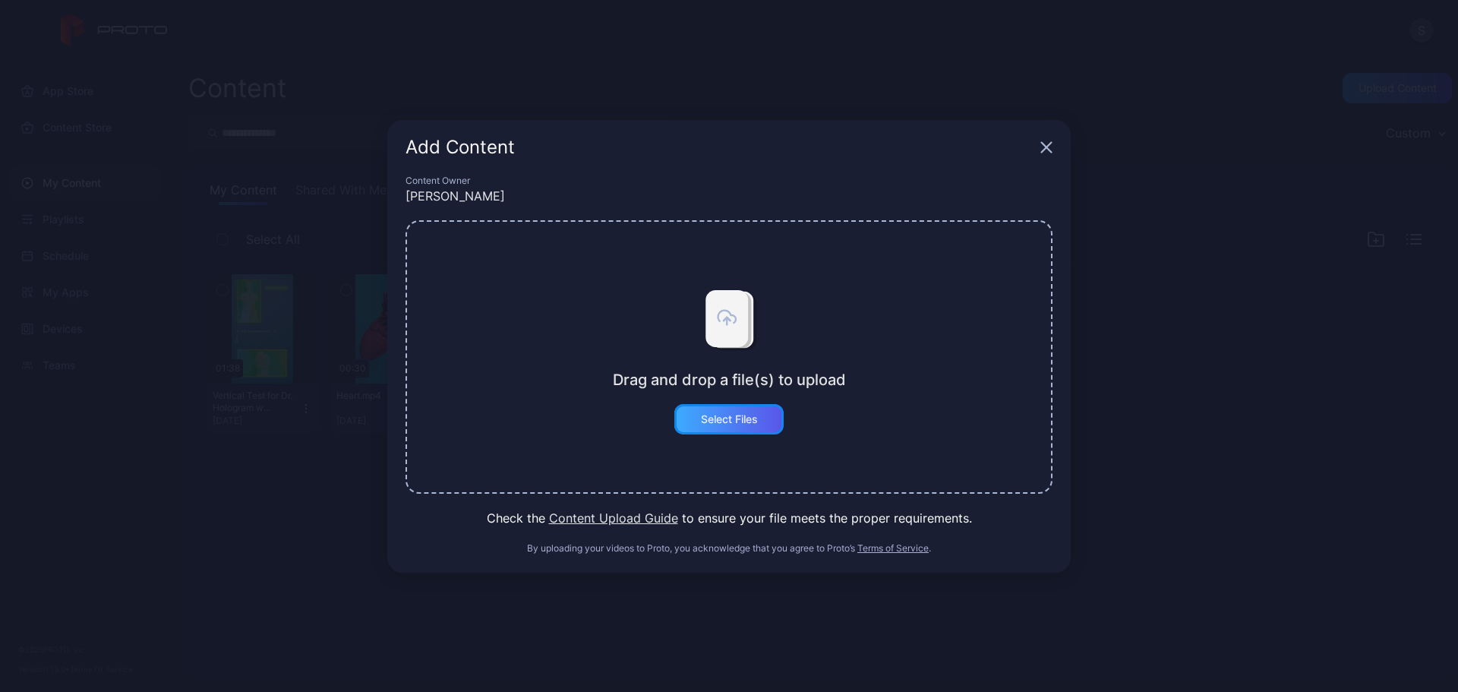
click at [750, 419] on div "Select Files" at bounding box center [729, 419] width 57 height 12
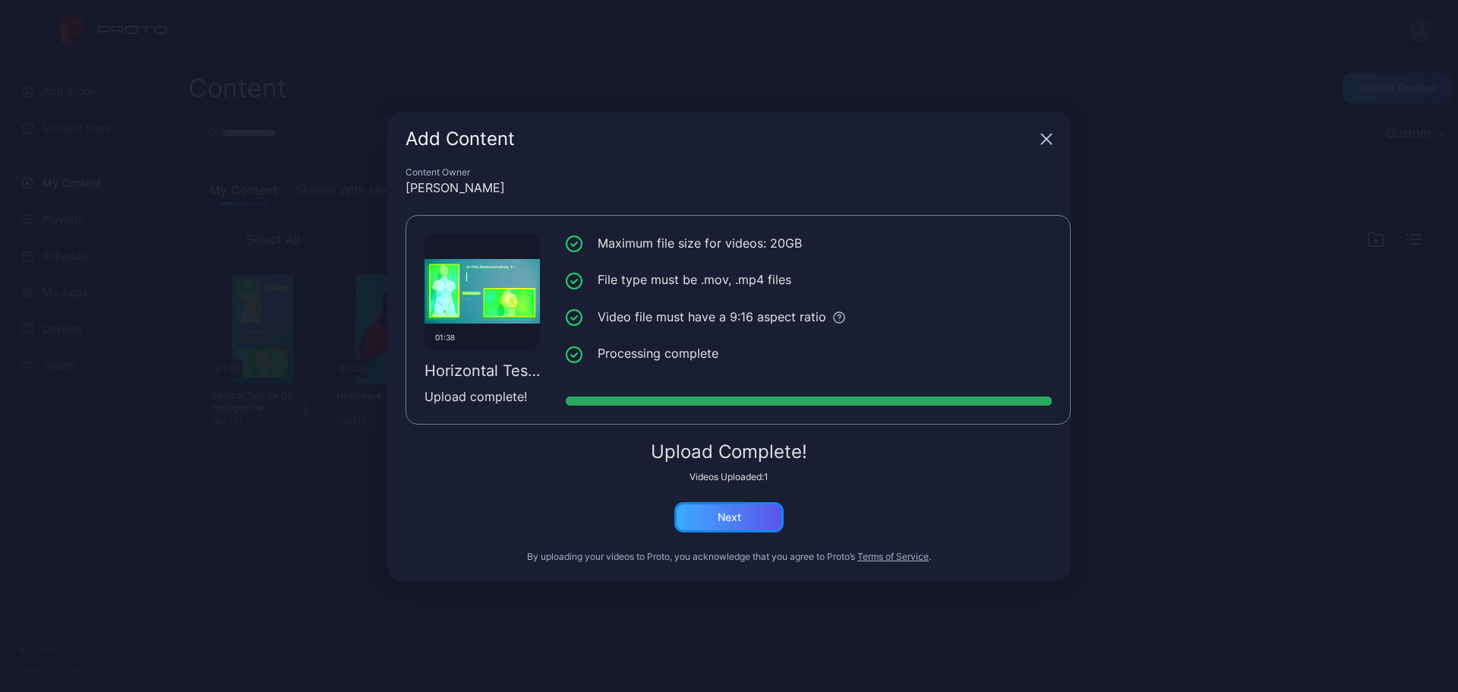
click at [731, 516] on div "Next" at bounding box center [730, 517] width 24 height 12
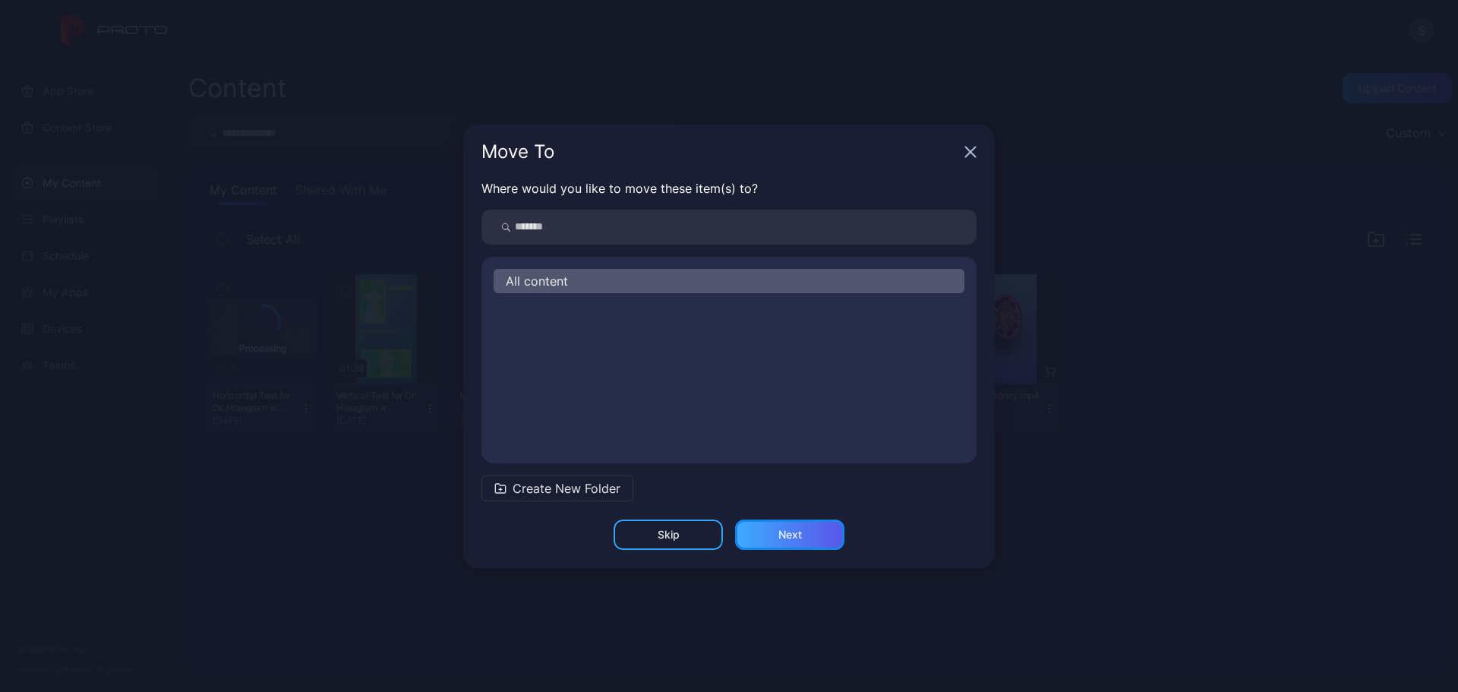
click at [770, 526] on div "Next" at bounding box center [789, 535] width 109 height 30
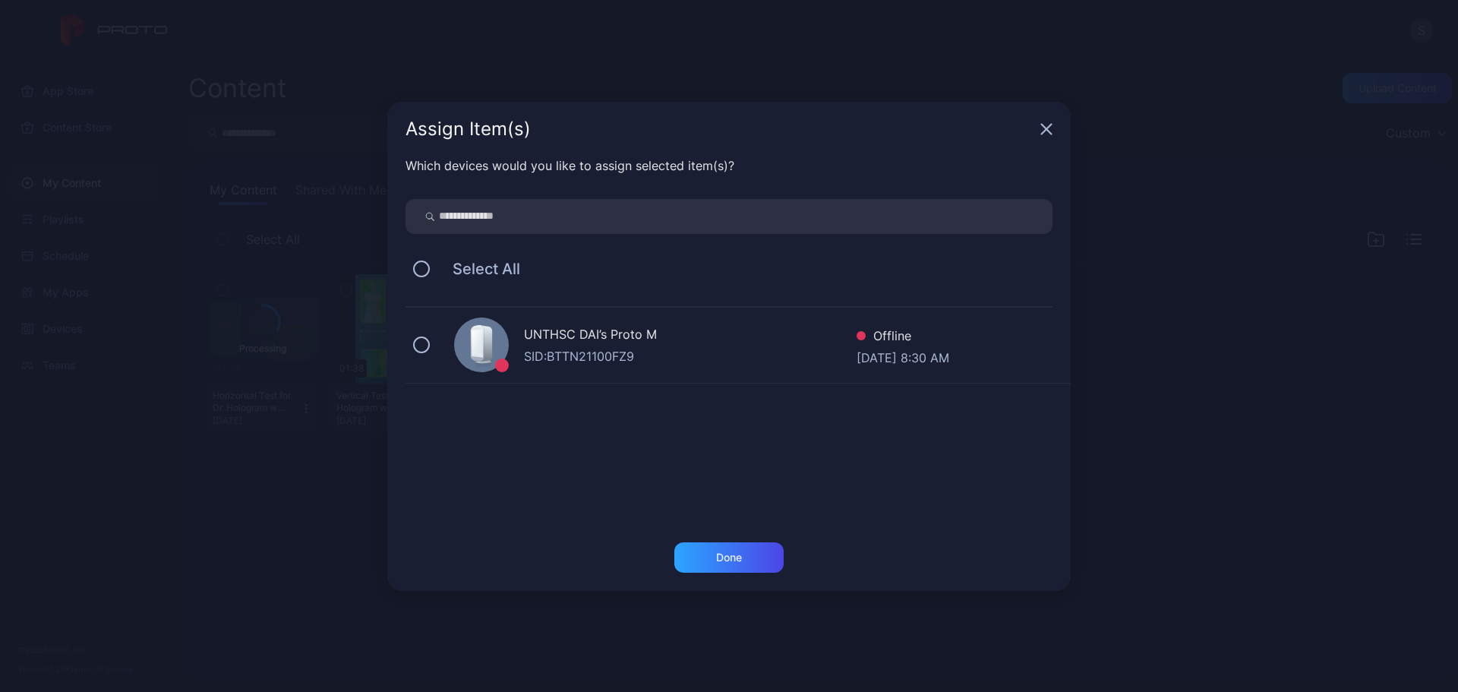
click at [431, 350] on div "UNTHSC DAI’s Proto M SID: BTTN21100FZ9 Offline [DATE] 8:30 AM" at bounding box center [738, 346] width 665 height 76
click at [743, 554] on div "Done" at bounding box center [728, 557] width 109 height 30
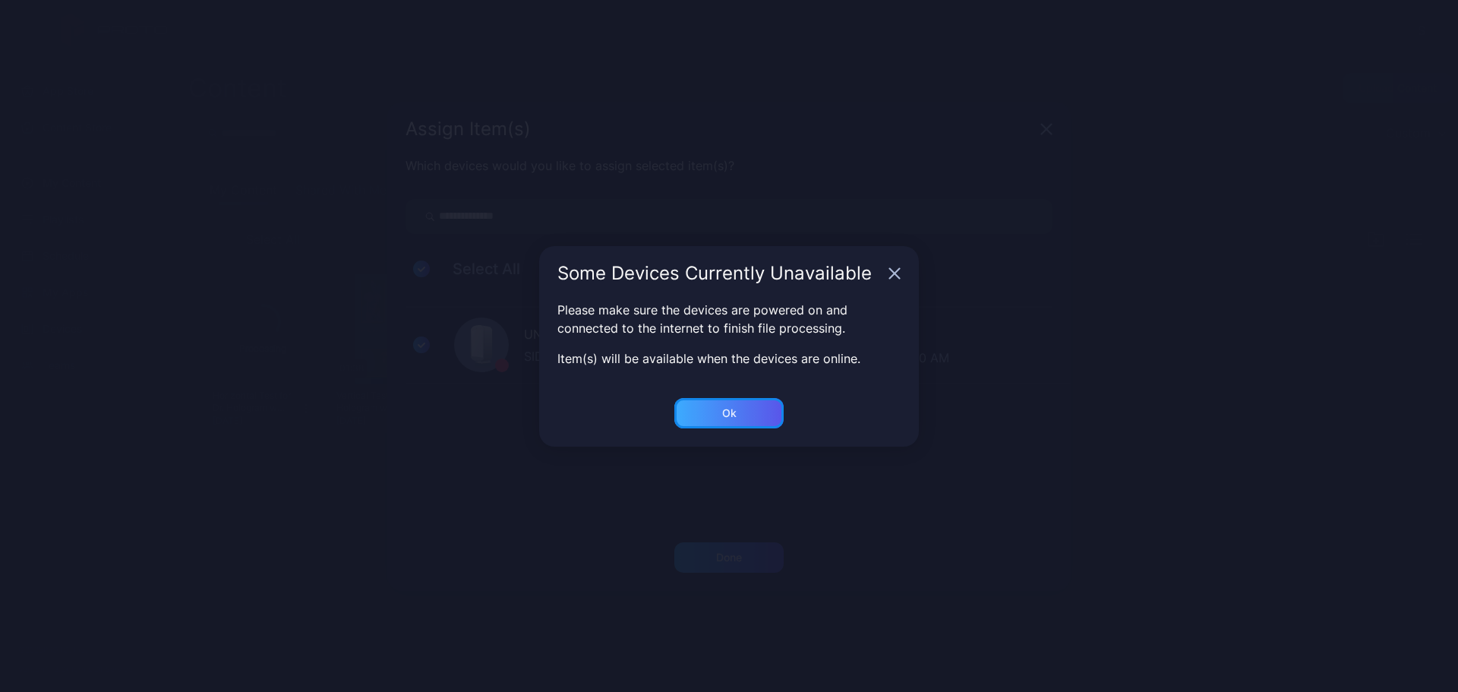
click at [750, 542] on div "Ok" at bounding box center [728, 557] width 109 height 30
